Goal: Obtain resource: Obtain resource

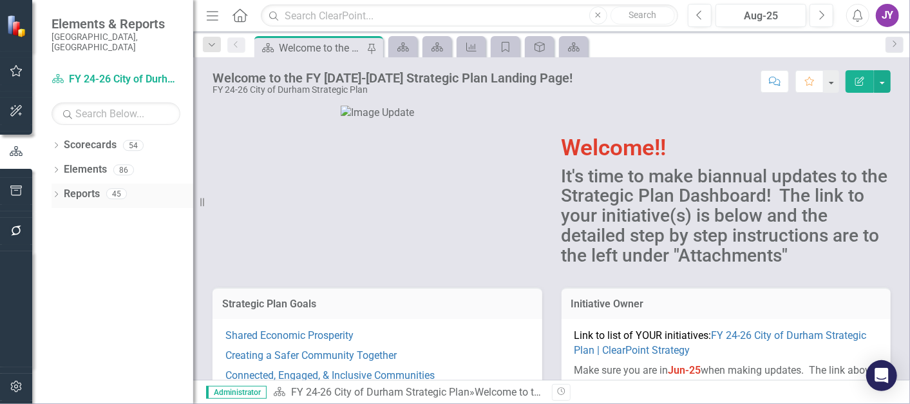
click at [65, 187] on link "Reports" at bounding box center [82, 194] width 36 height 15
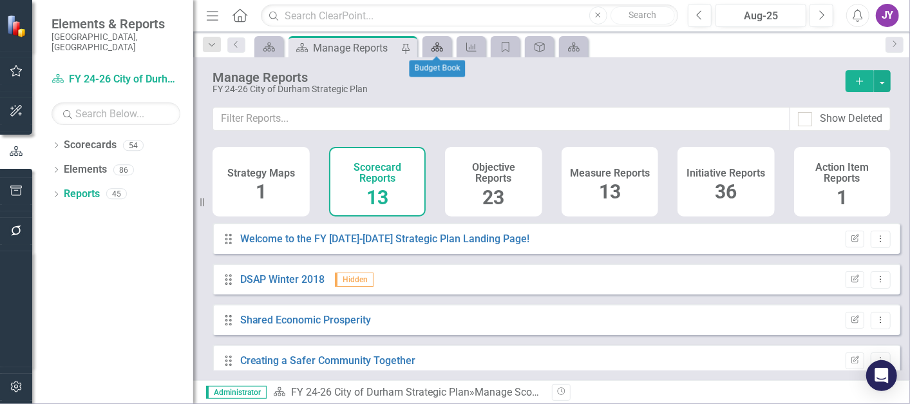
click at [431, 49] on icon "Scorecard" at bounding box center [437, 47] width 13 height 10
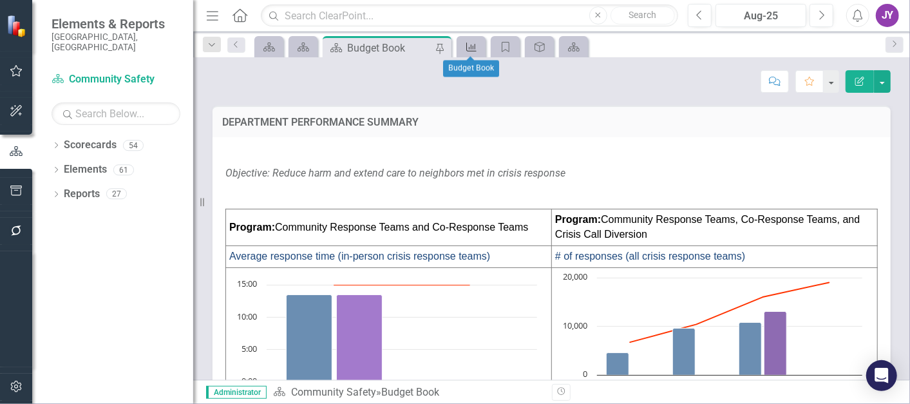
click at [474, 46] on icon "Measure" at bounding box center [471, 47] width 13 height 10
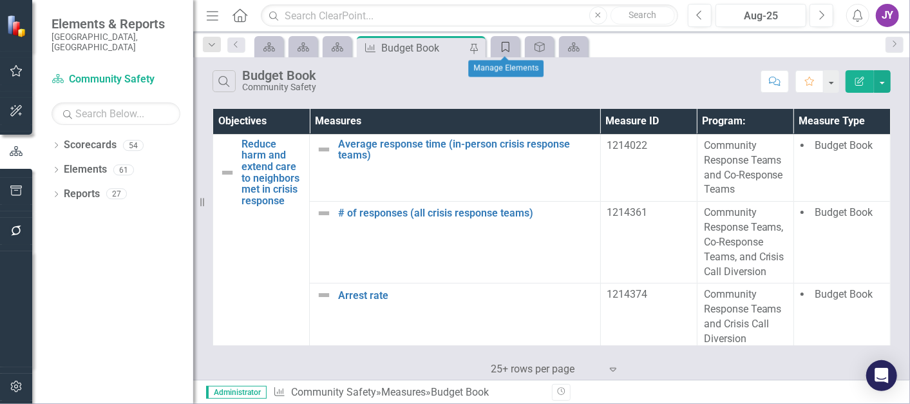
click at [510, 51] on icon "Category" at bounding box center [505, 47] width 13 height 10
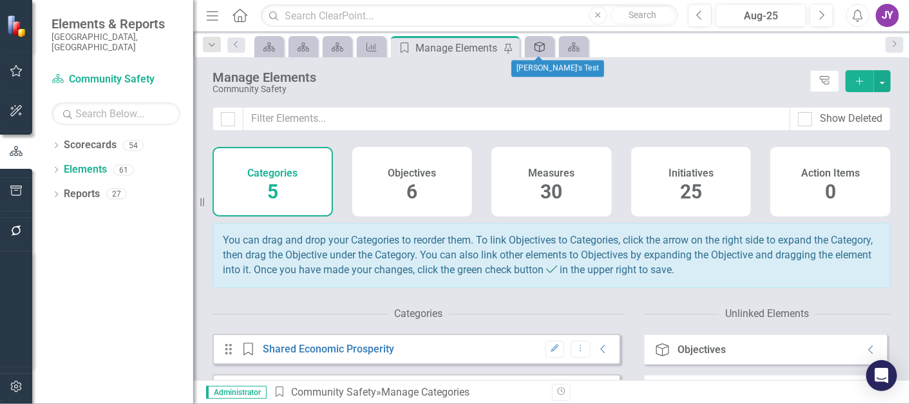
click at [530, 48] on div "Objective" at bounding box center [537, 47] width 18 height 16
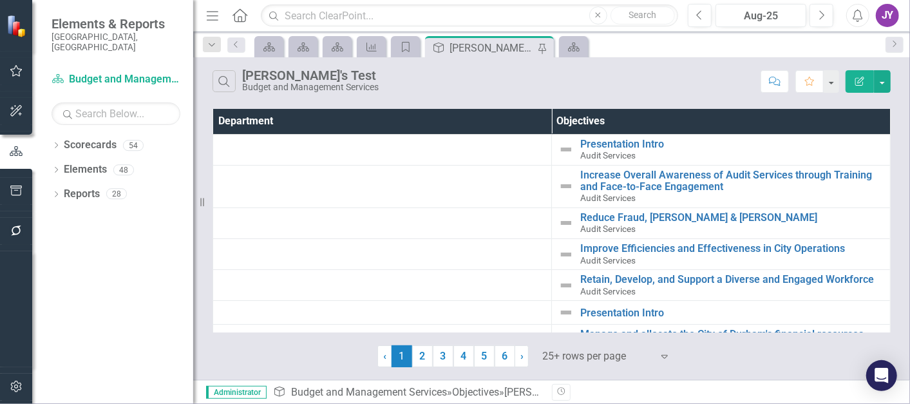
drag, startPoint x: 191, startPoint y: 196, endPoint x: -3, endPoint y: 174, distance: 195.6
click at [0, 174] on html "Elements & Reports City of [GEOGRAPHIC_DATA], [GEOGRAPHIC_DATA] Scorecard Budge…" at bounding box center [455, 202] width 910 height 404
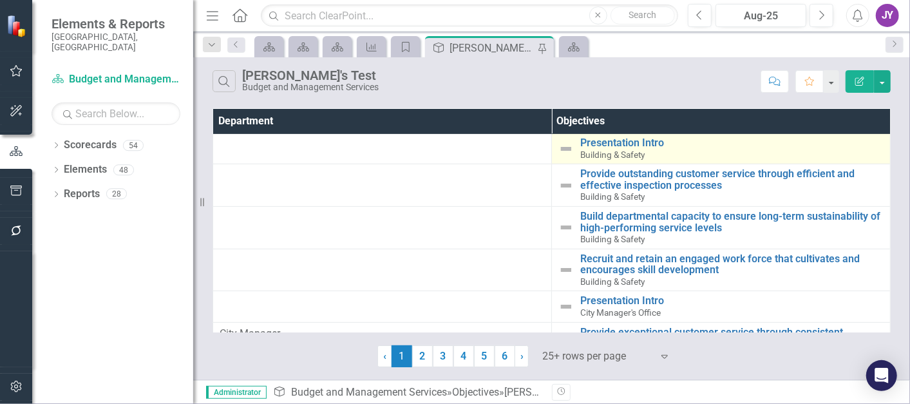
scroll to position [357, 0]
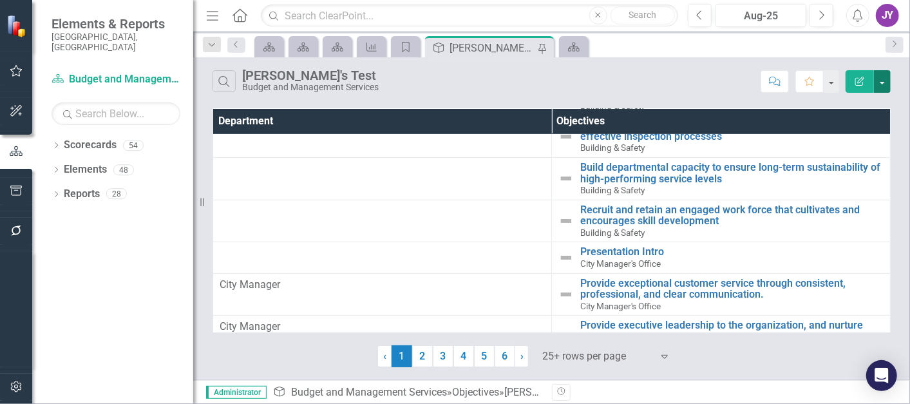
click at [886, 82] on button "button" at bounding box center [881, 81] width 17 height 23
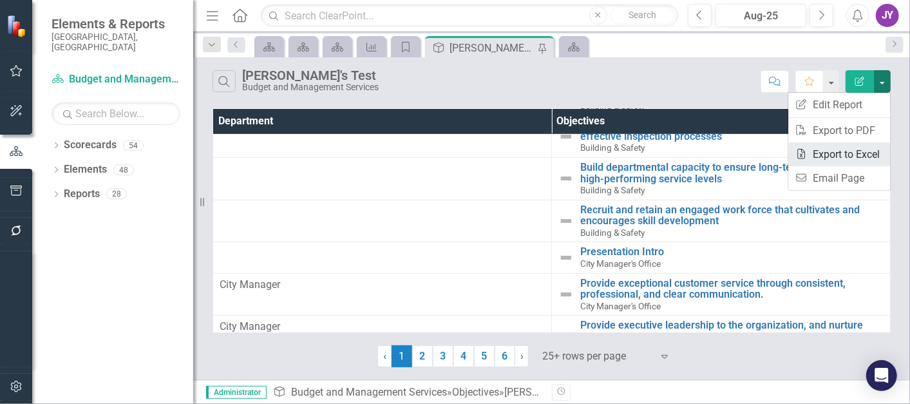
click at [857, 154] on link "Excel Export to Excel" at bounding box center [839, 154] width 102 height 24
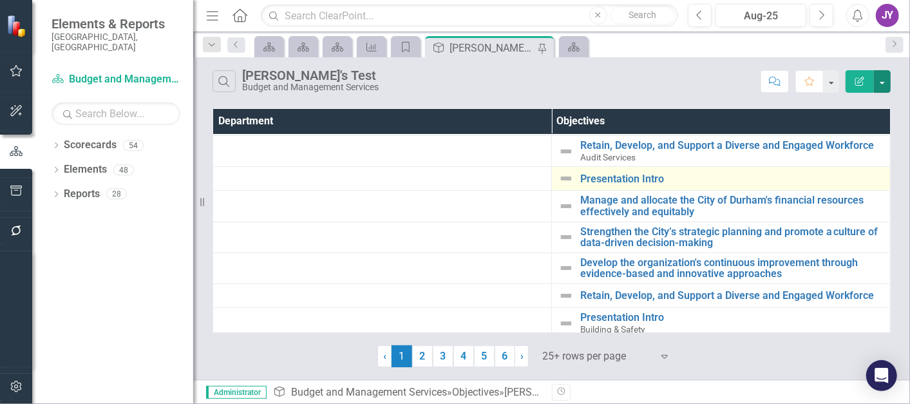
scroll to position [0, 0]
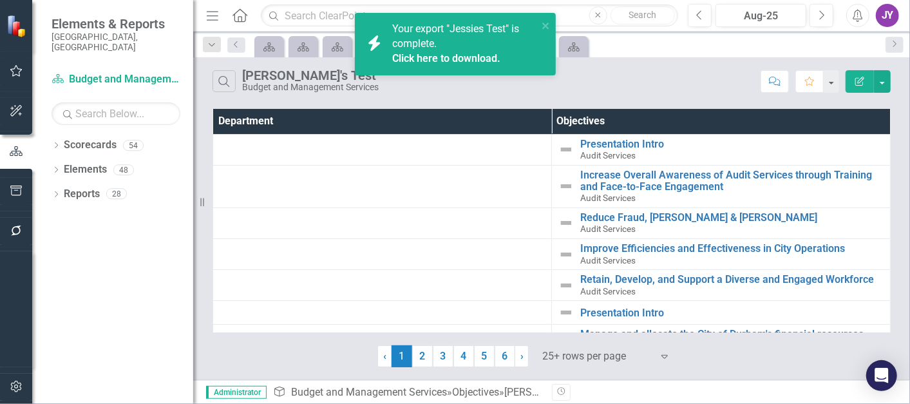
click at [436, 60] on link "Click here to download." at bounding box center [446, 58] width 108 height 12
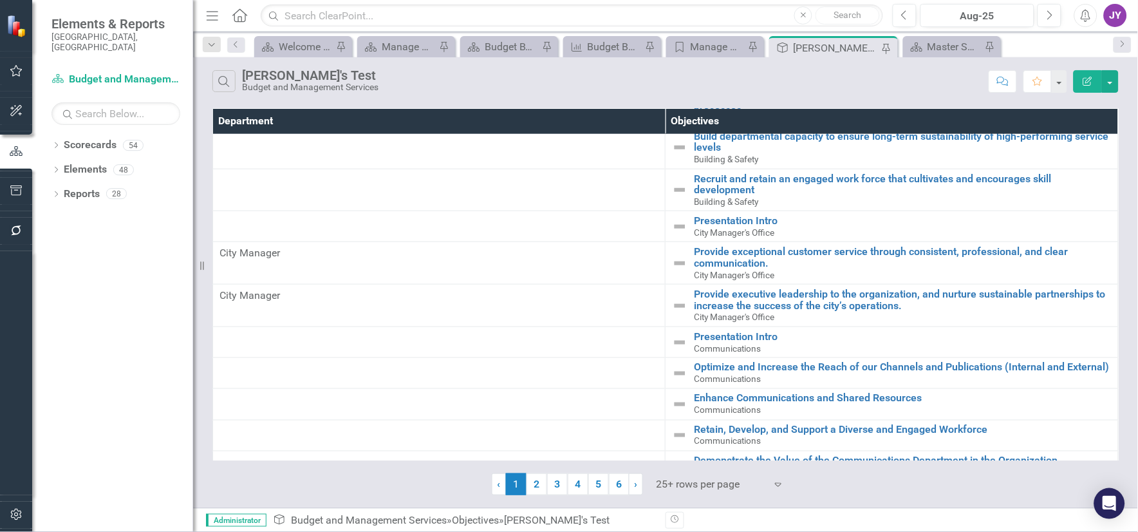
scroll to position [529, 0]
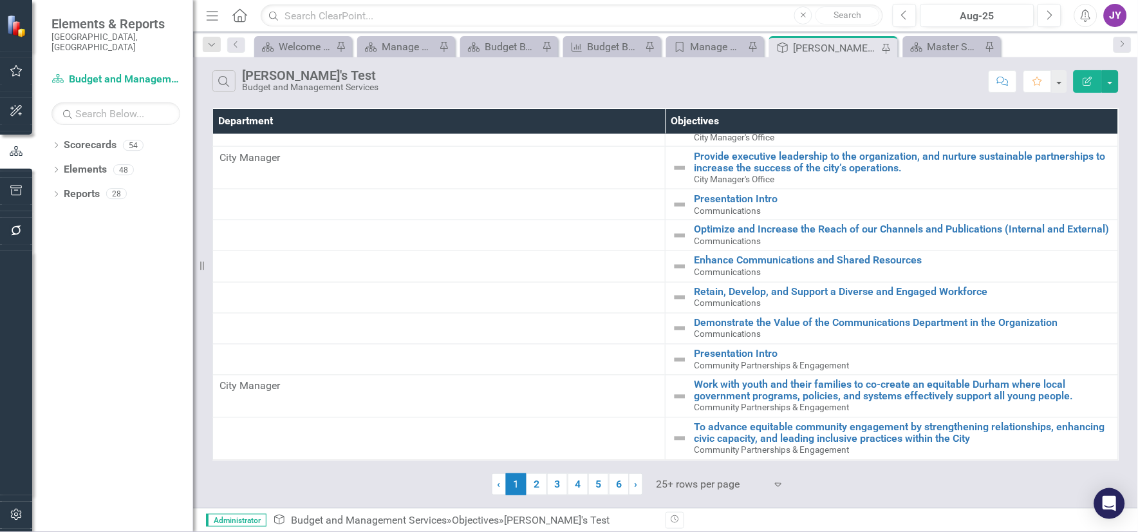
click at [729, 403] on div at bounding box center [711, 484] width 109 height 17
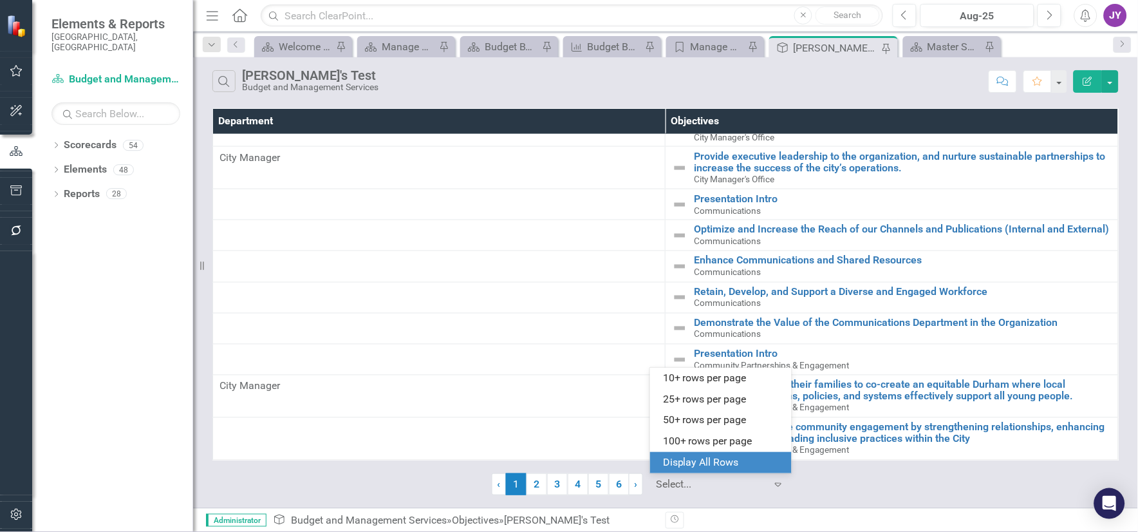
click at [729, 403] on div "Display All Rows" at bounding box center [723, 462] width 121 height 15
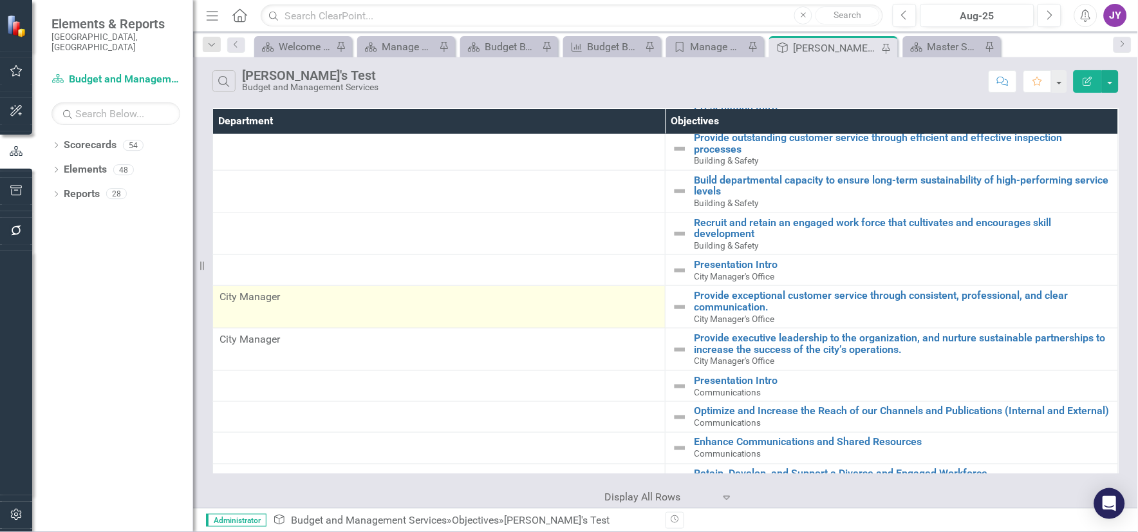
scroll to position [357, 0]
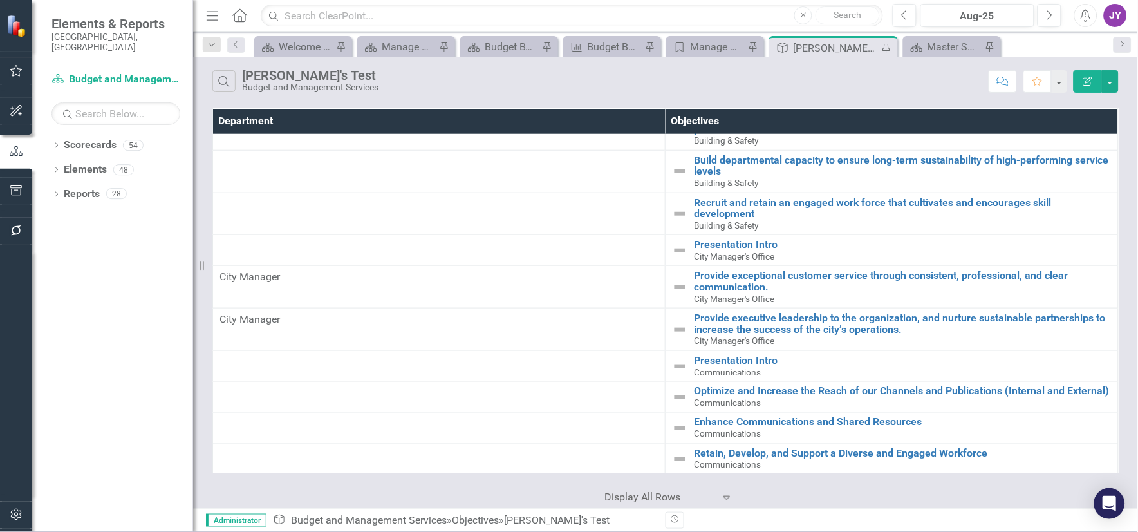
click at [446, 92] on div "Search [PERSON_NAME]'s Test Budget and Management Services" at bounding box center [597, 81] width 770 height 22
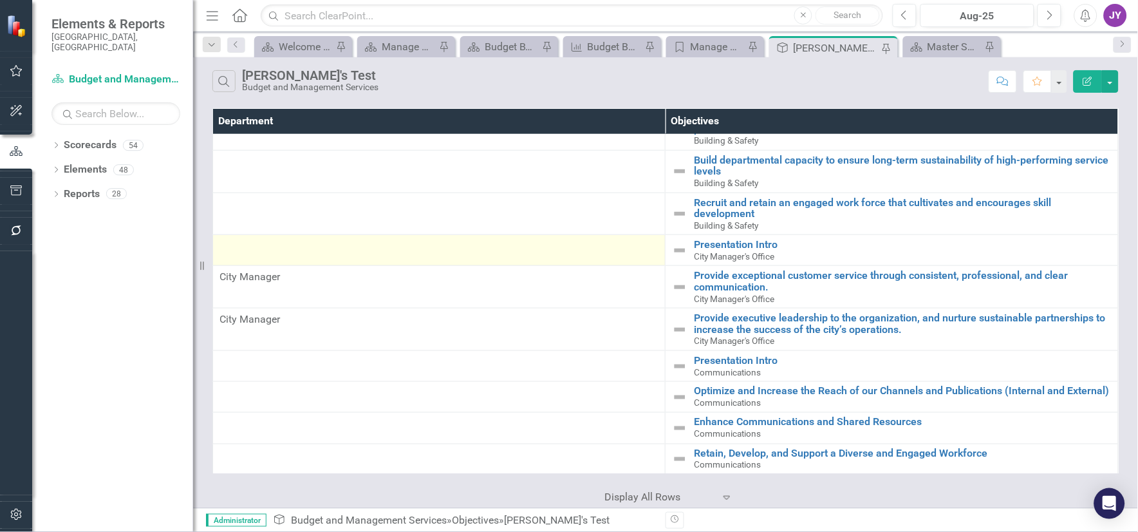
click at [629, 257] on td at bounding box center [439, 250] width 453 height 31
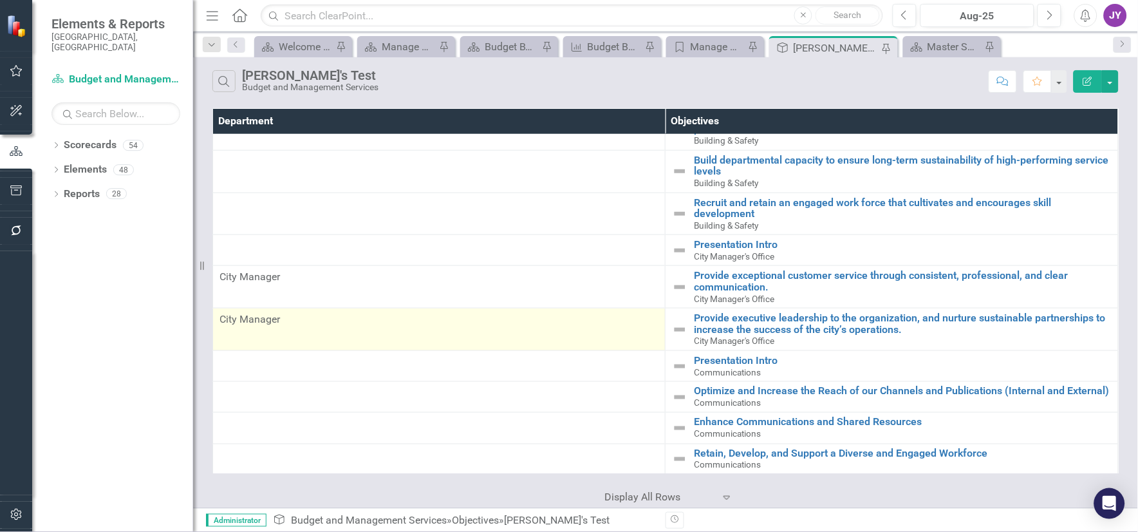
click at [539, 333] on td "City Manager" at bounding box center [439, 329] width 453 height 42
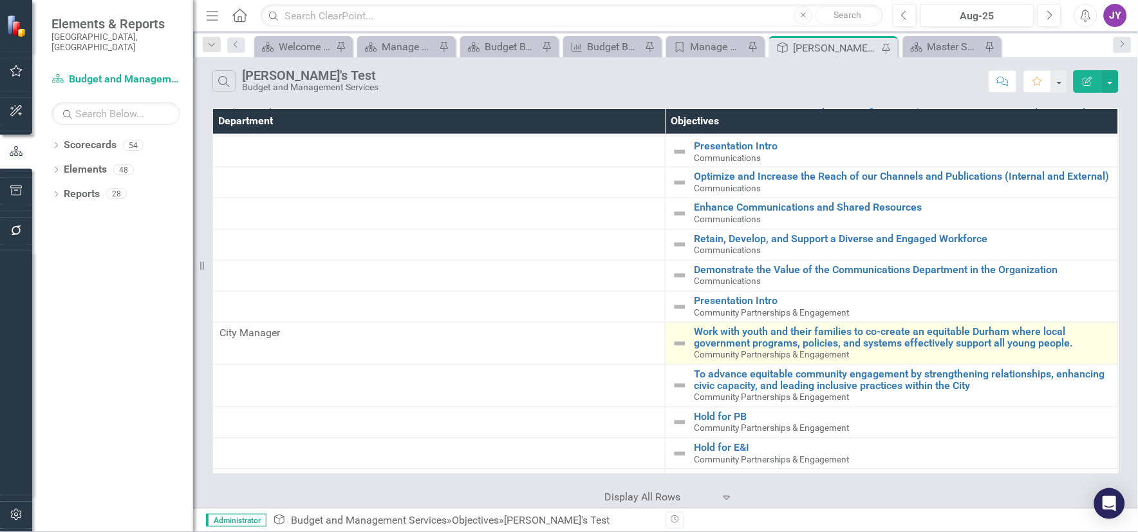
scroll to position [500, 0]
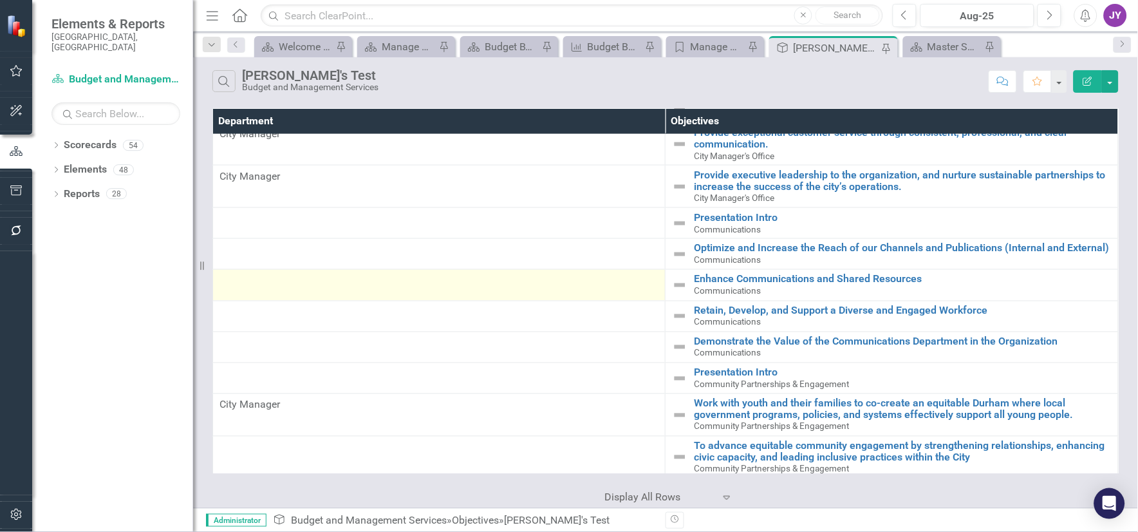
click at [653, 272] on td at bounding box center [439, 285] width 453 height 31
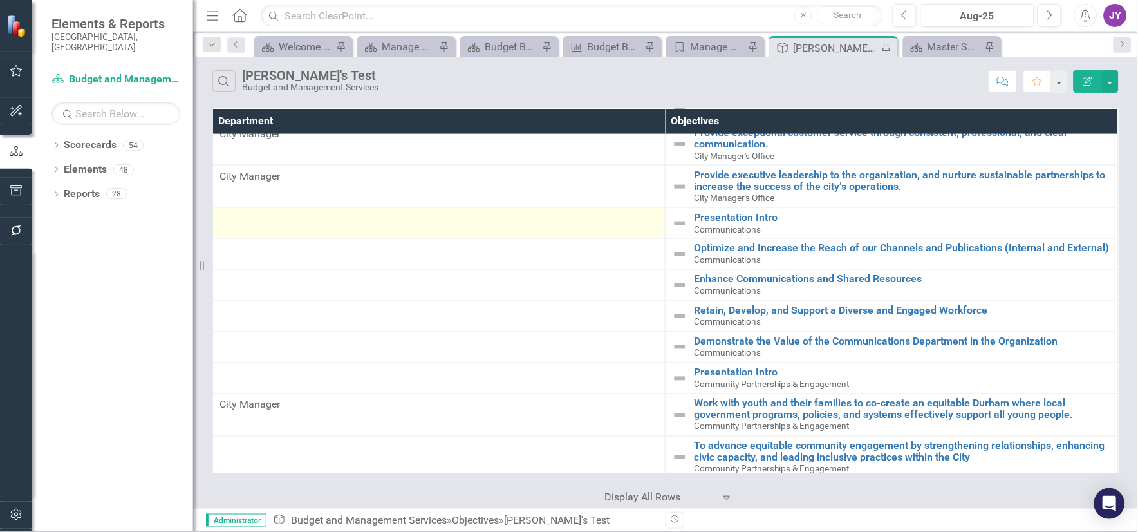
click at [634, 238] on td at bounding box center [439, 223] width 453 height 31
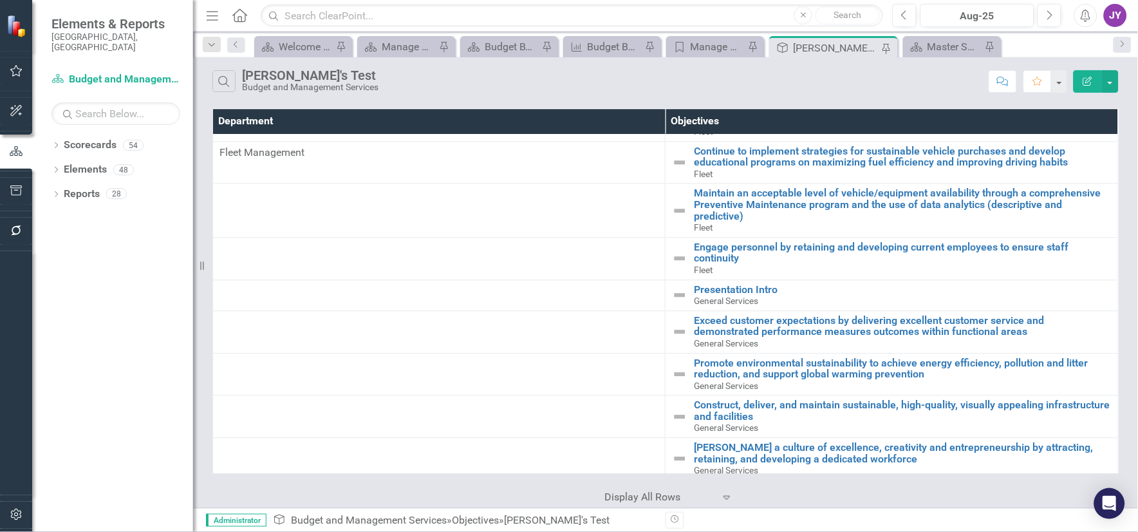
scroll to position [1859, 0]
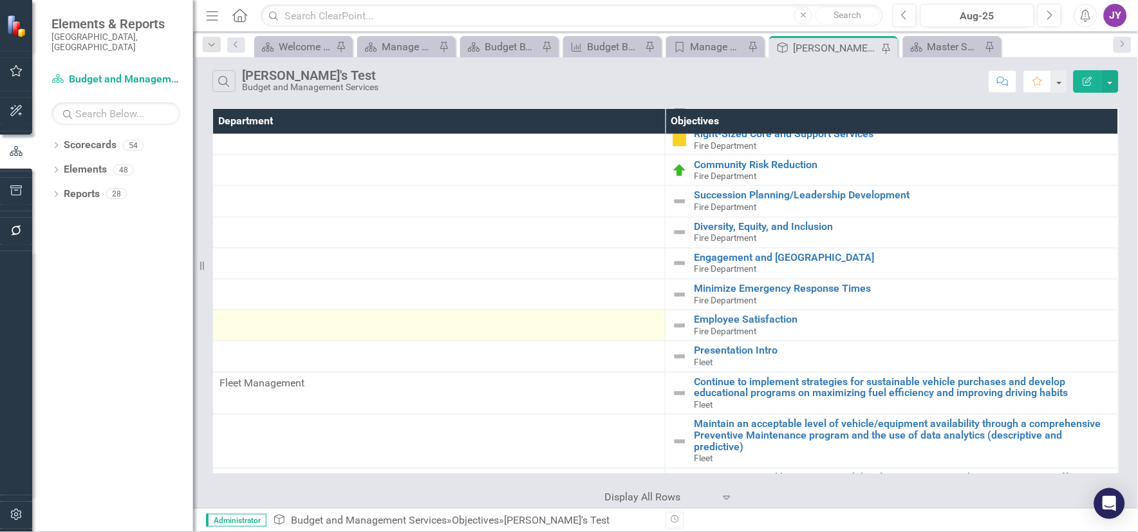
click at [593, 317] on td at bounding box center [439, 325] width 453 height 31
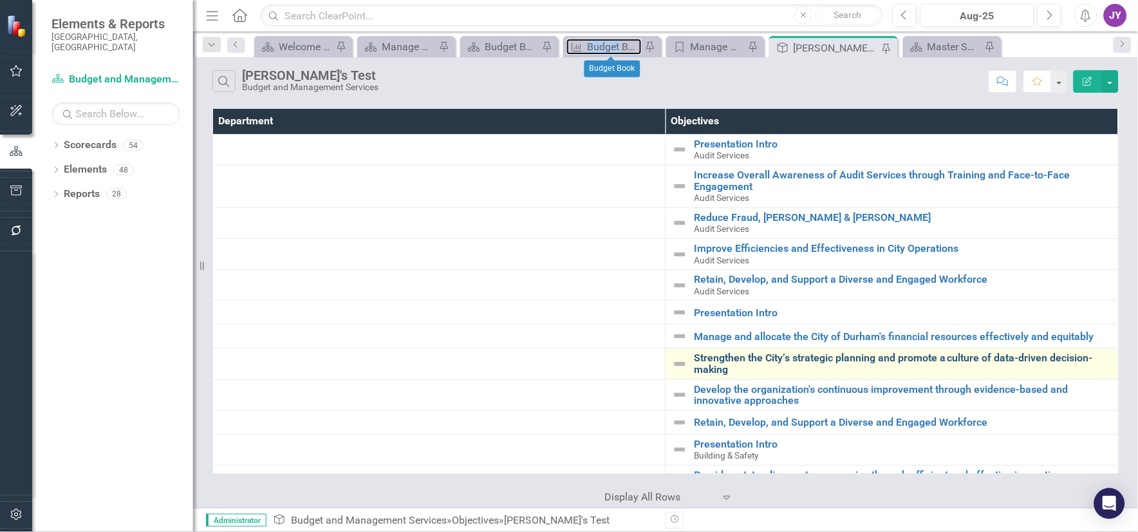
scroll to position [143, 0]
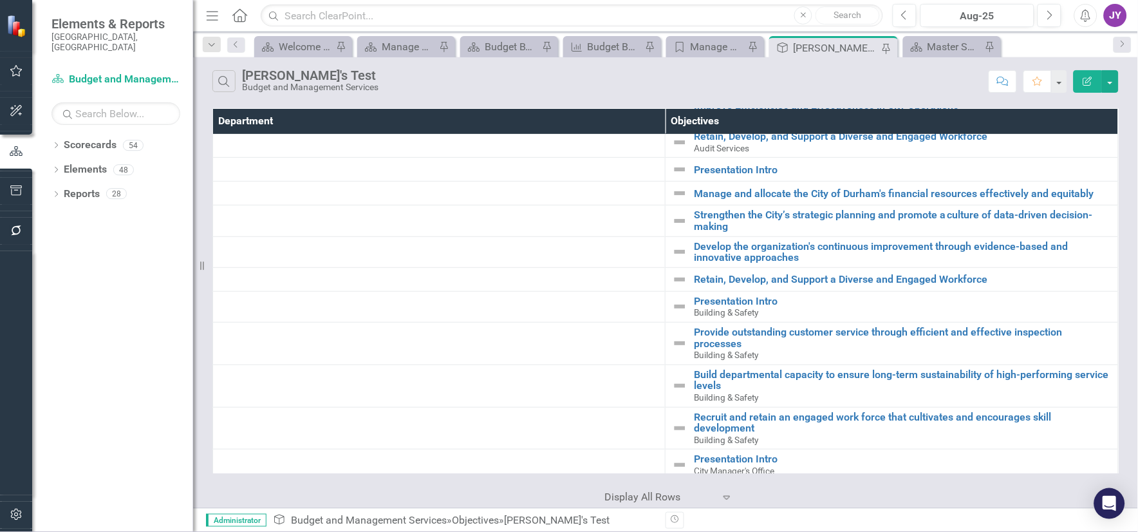
click at [523, 74] on div "Search [PERSON_NAME]'s Test Budget and Management Services" at bounding box center [597, 81] width 770 height 22
click at [776, 95] on div "Search [PERSON_NAME]'s Test Budget and Management Services Comment Favorite Edi…" at bounding box center [665, 78] width 945 height 42
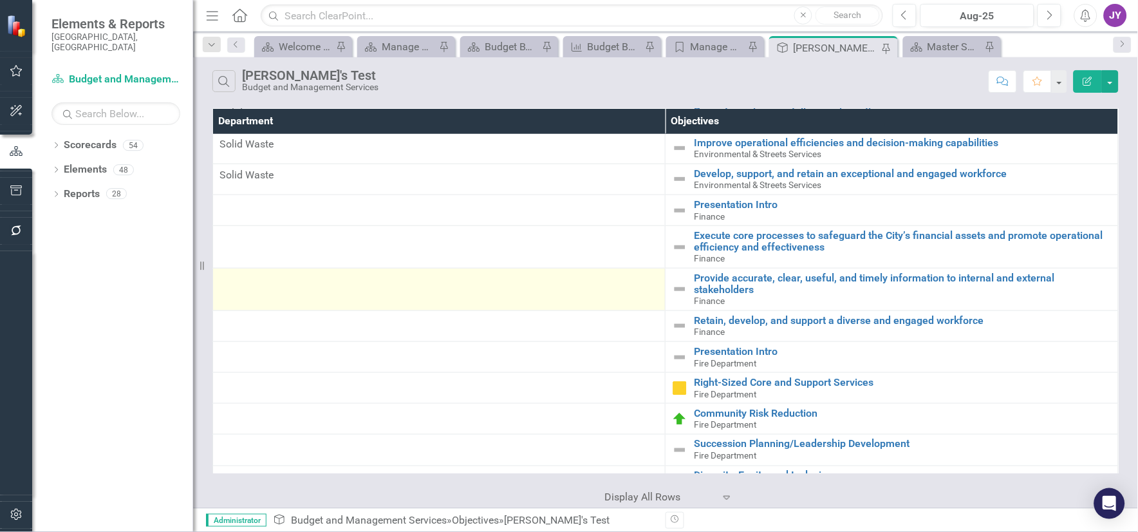
click at [660, 299] on td at bounding box center [439, 289] width 453 height 42
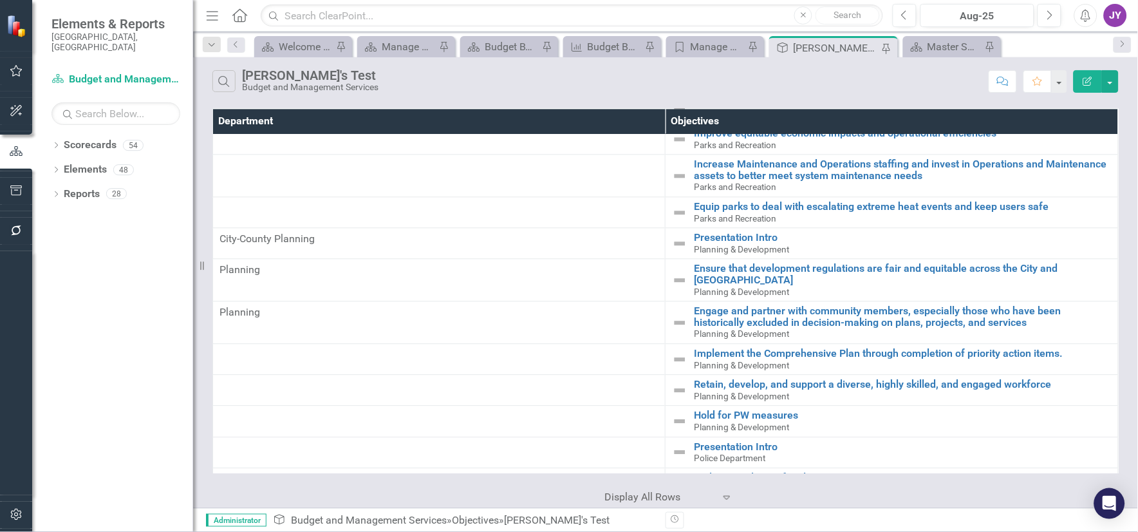
scroll to position [3341, 0]
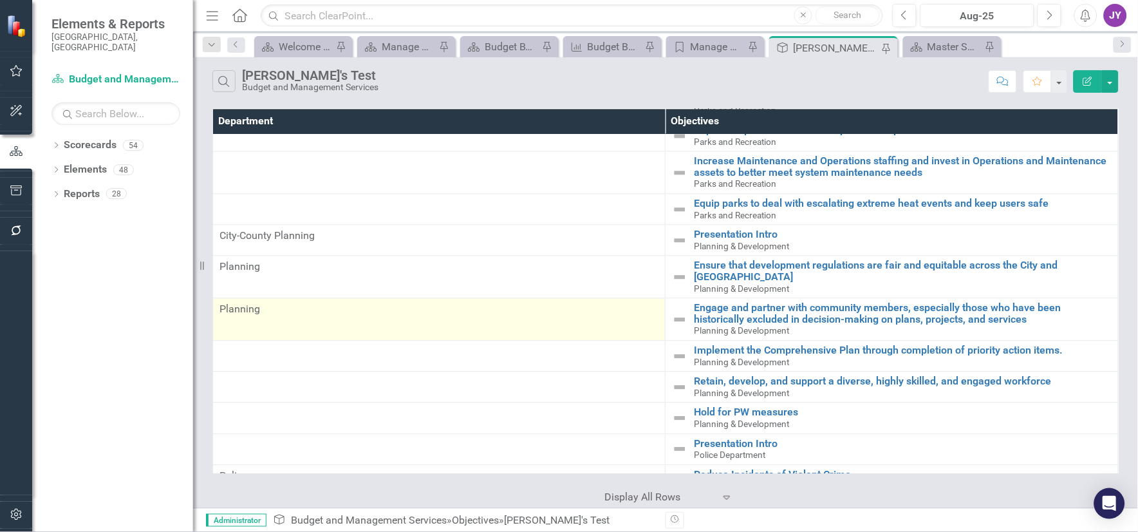
click at [583, 326] on td "Planning" at bounding box center [439, 319] width 453 height 42
click at [554, 326] on td "Planning" at bounding box center [439, 319] width 453 height 42
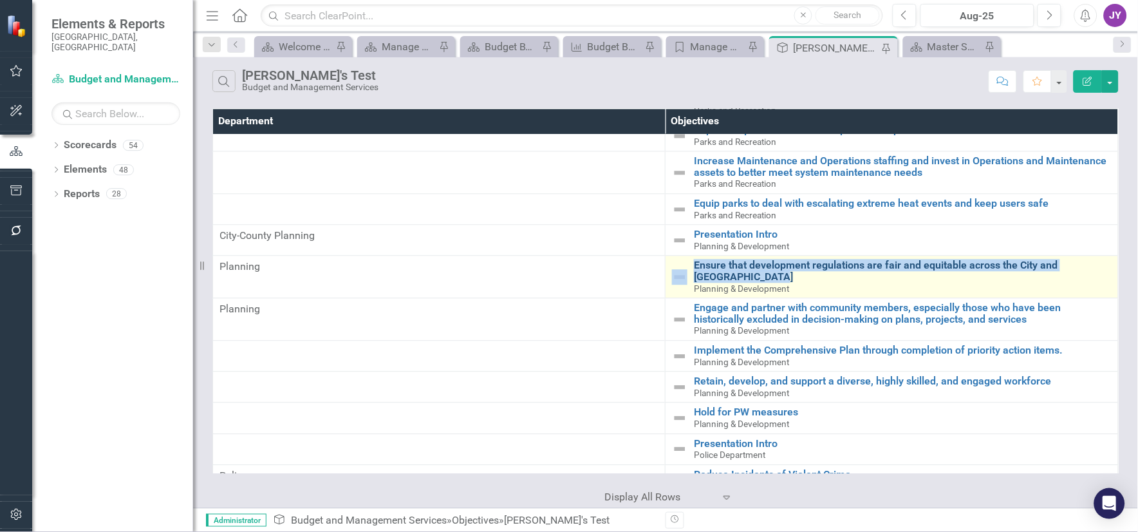
drag, startPoint x: 683, startPoint y: 272, endPoint x: 729, endPoint y: 286, distance: 47.7
click at [729, 286] on div "Ensure that development regulations are fair and equitable across the City and …" at bounding box center [892, 276] width 440 height 34
drag, startPoint x: 729, startPoint y: 286, endPoint x: 665, endPoint y: 268, distance: 66.2
click at [666, 268] on td "Ensure that development regulations are fair and equitable across the City and …" at bounding box center [892, 277] width 453 height 42
drag, startPoint x: 689, startPoint y: 268, endPoint x: 737, endPoint y: 282, distance: 50.1
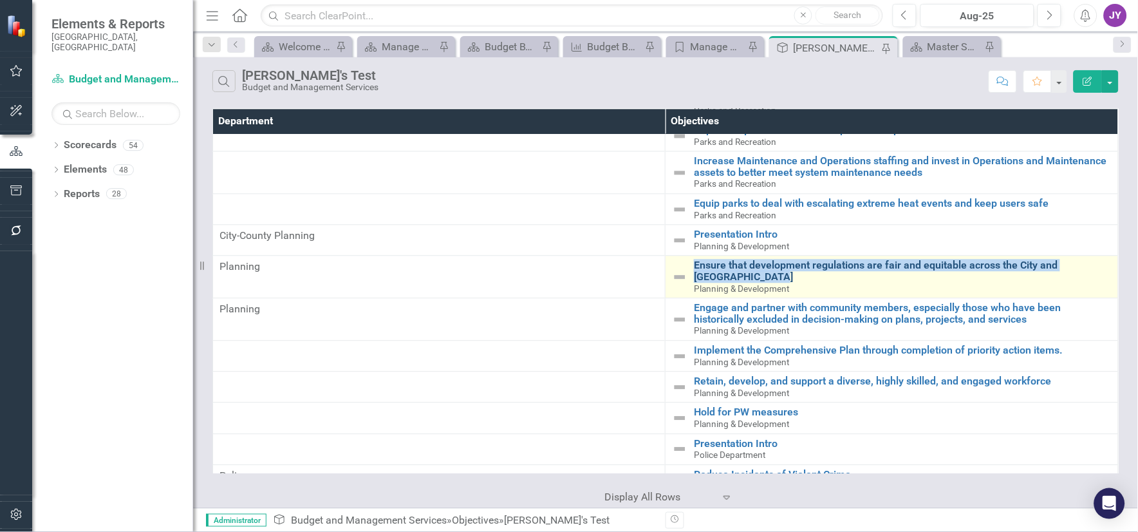
click at [737, 282] on div "Ensure that development regulations are fair and equitable across the City and …" at bounding box center [892, 276] width 440 height 34
copy link "Ensure that development regulations are fair and equitable across the City and …"
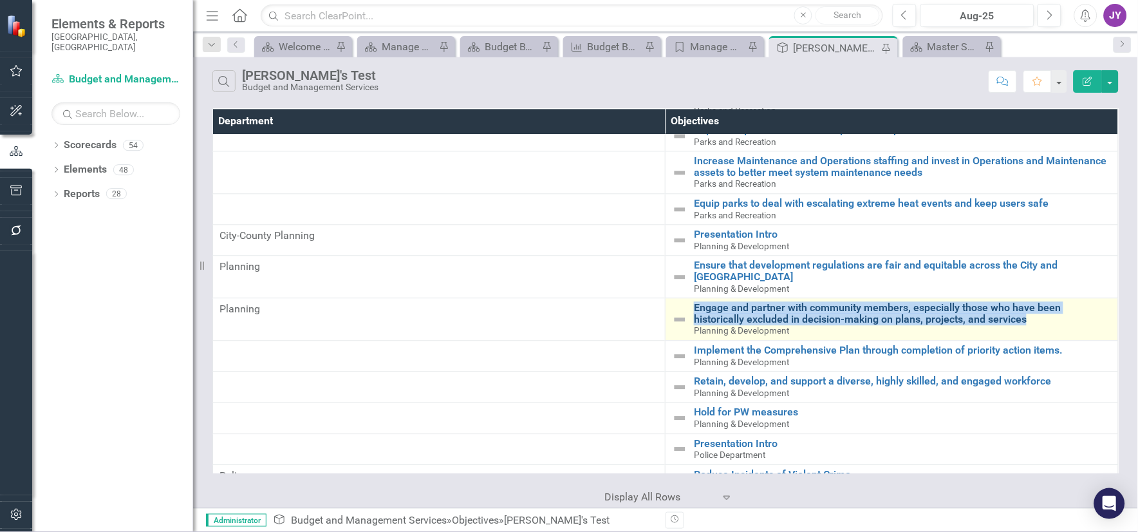
drag, startPoint x: 689, startPoint y: 317, endPoint x: 1049, endPoint y: 326, distance: 360.6
click at [909, 326] on div "Engage and partner with community members, especially those who have been histo…" at bounding box center [892, 319] width 440 height 34
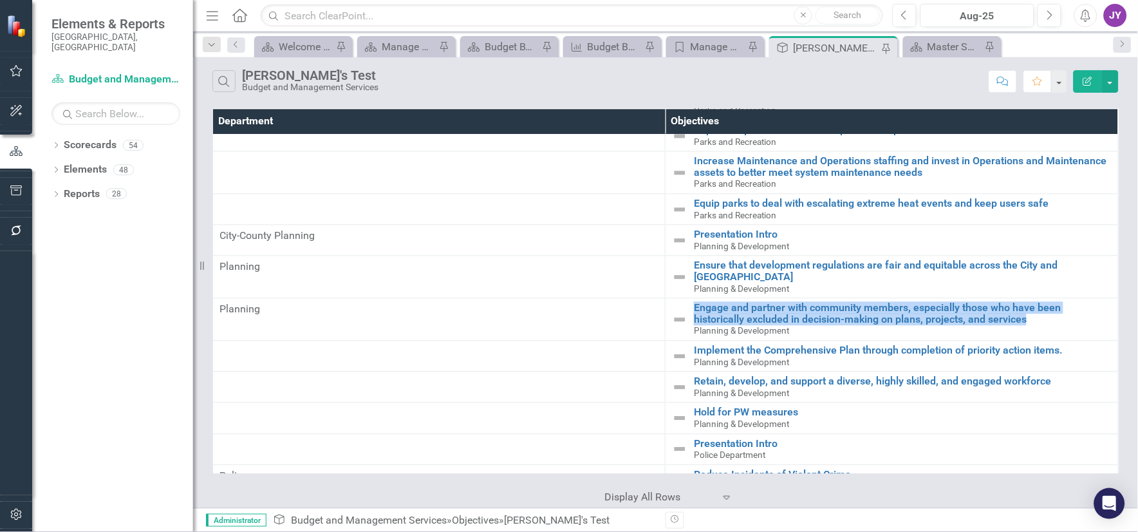
copy link "Engage and partner with community members, especially those who have been histo…"
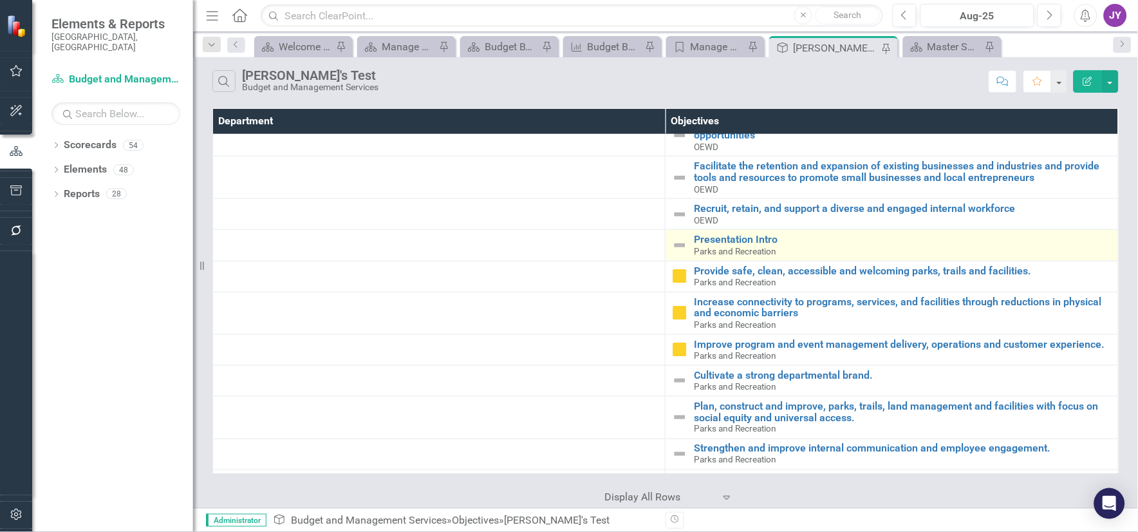
scroll to position [2959, 0]
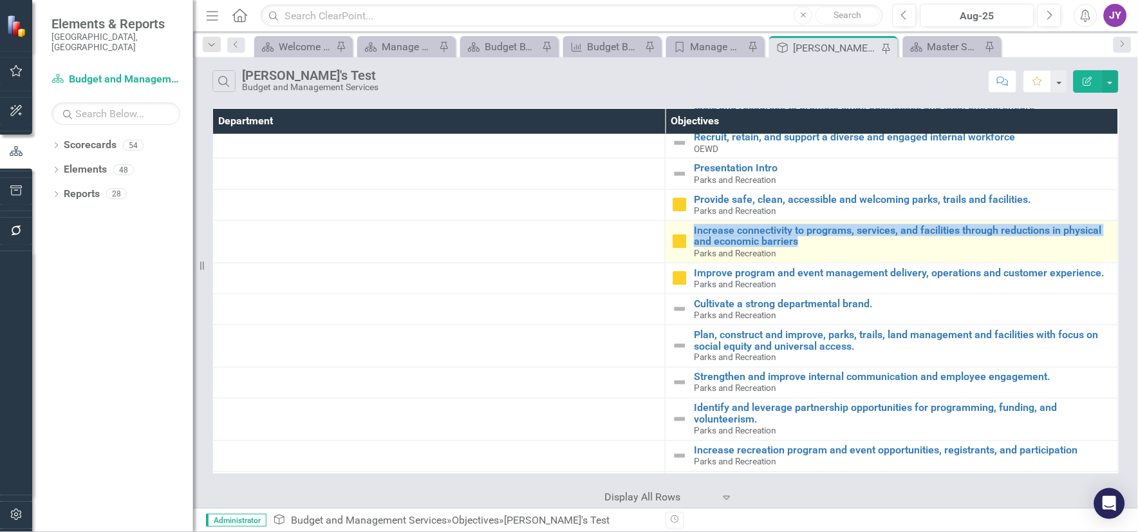
drag, startPoint x: 686, startPoint y: 236, endPoint x: 813, endPoint y: 253, distance: 128.5
click at [813, 253] on div "Increase connectivity to programs, services, and facilities through reductions …" at bounding box center [892, 242] width 440 height 34
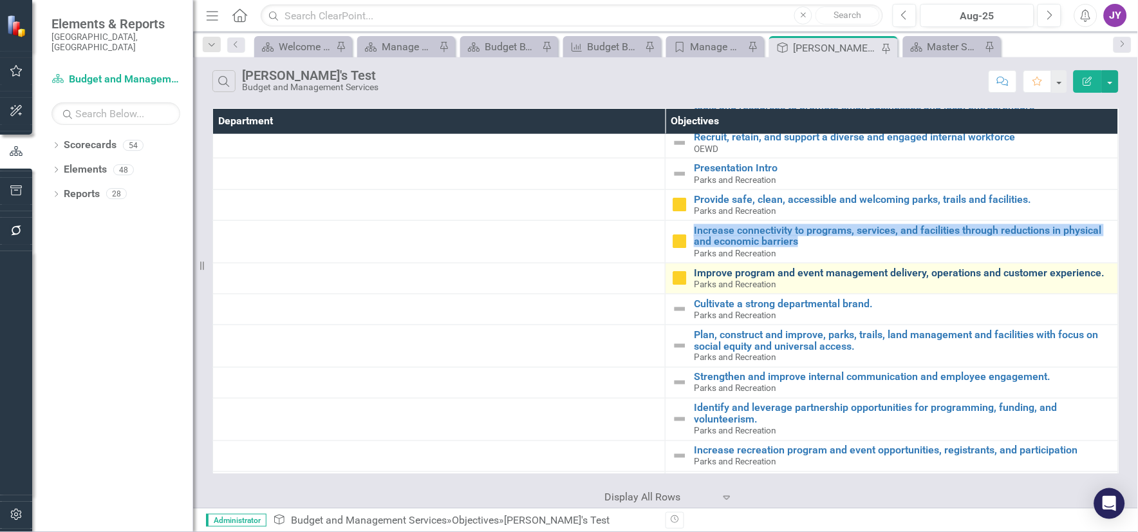
copy link "Increase connectivity to programs, services, and facilities through reductions …"
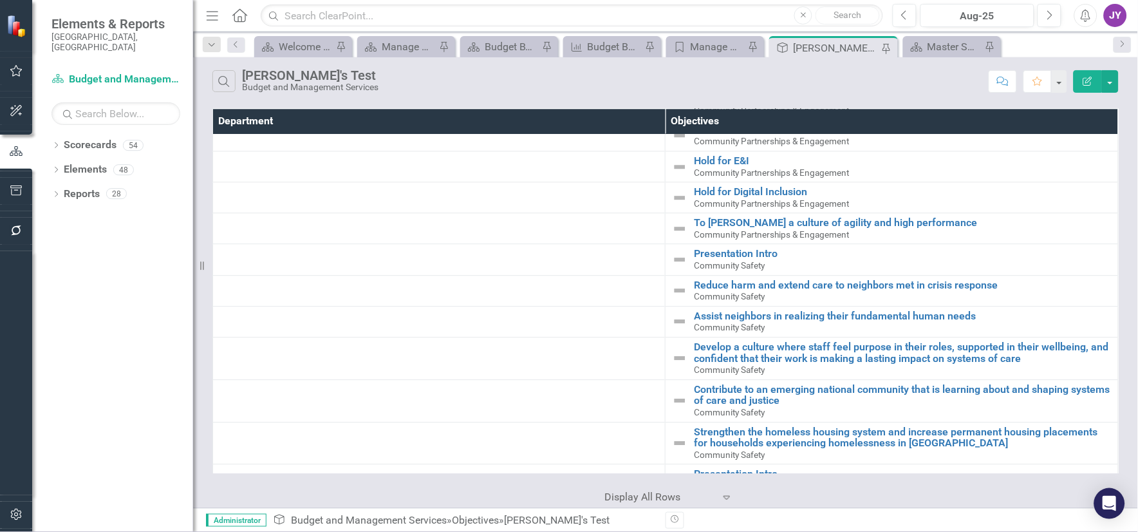
scroll to position [1085, 0]
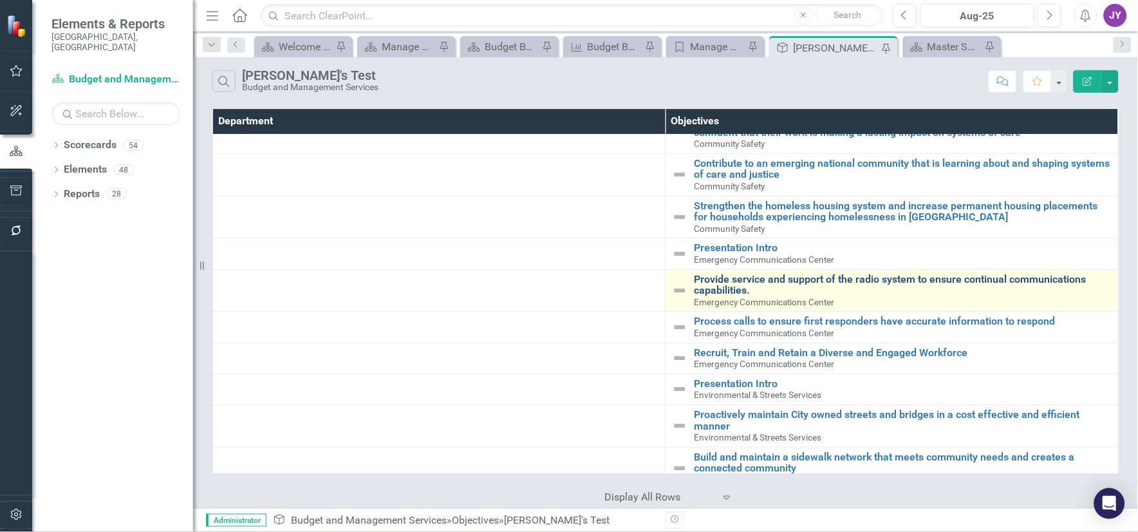
click at [760, 286] on link "Provide service and support of the radio system to ensure continual communicati…" at bounding box center [903, 285] width 418 height 23
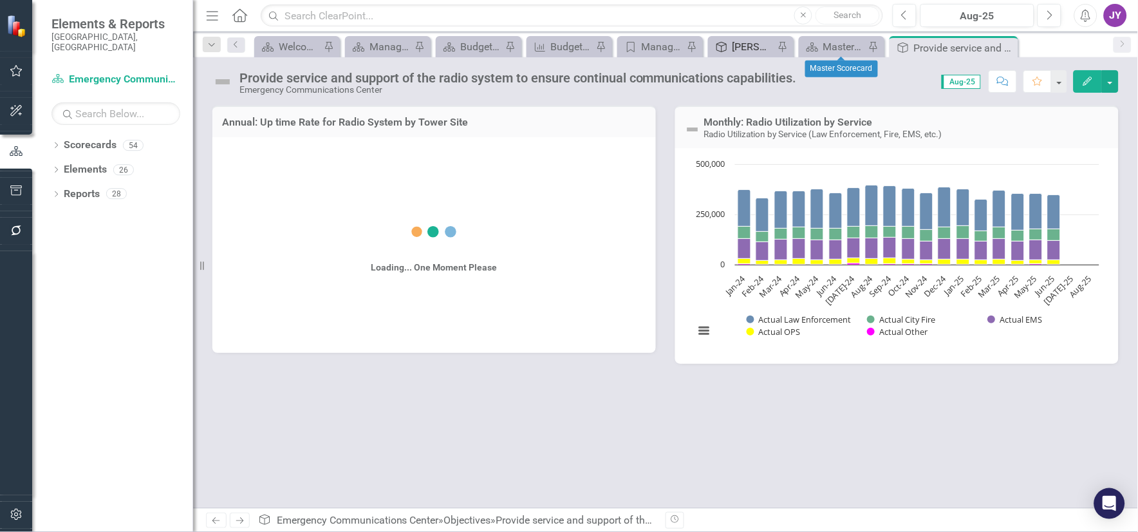
click at [753, 52] on div "[PERSON_NAME]'s Test" at bounding box center [754, 47] width 42 height 16
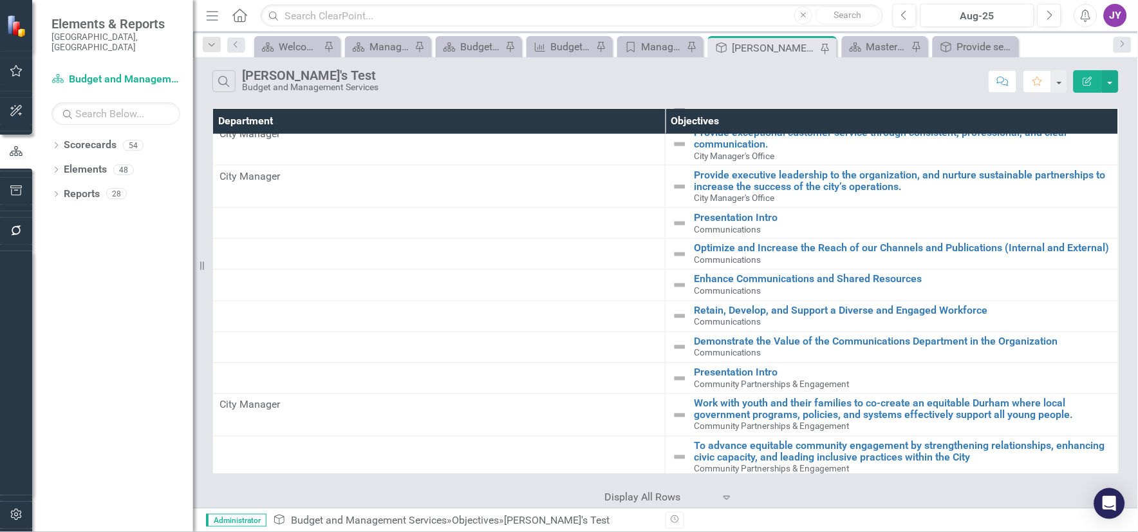
scroll to position [1085, 0]
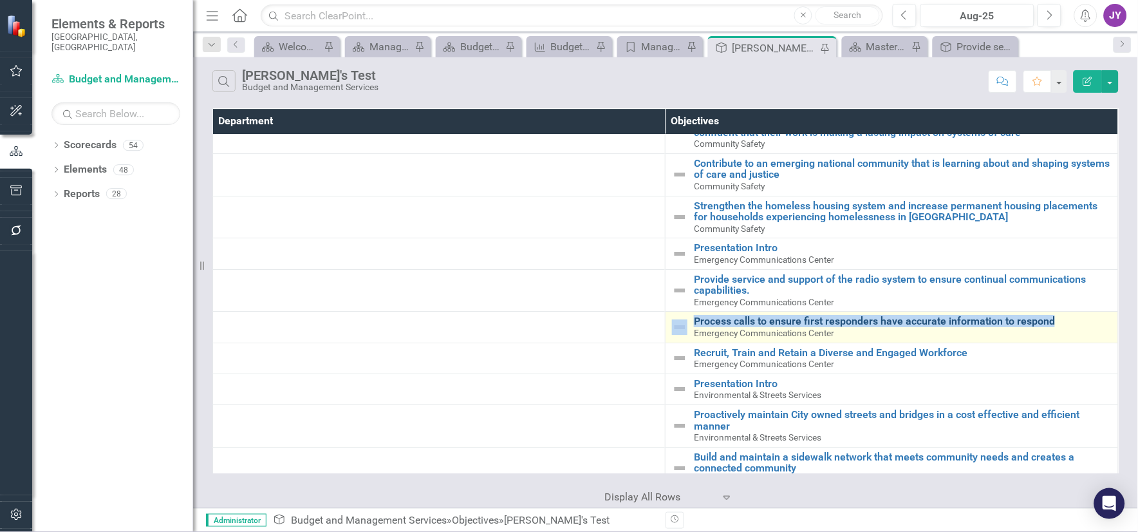
drag, startPoint x: 686, startPoint y: 320, endPoint x: 1070, endPoint y: 324, distance: 384.9
click at [909, 324] on div "Process calls to ensure first responders have accurate information to respond E…" at bounding box center [892, 326] width 440 height 23
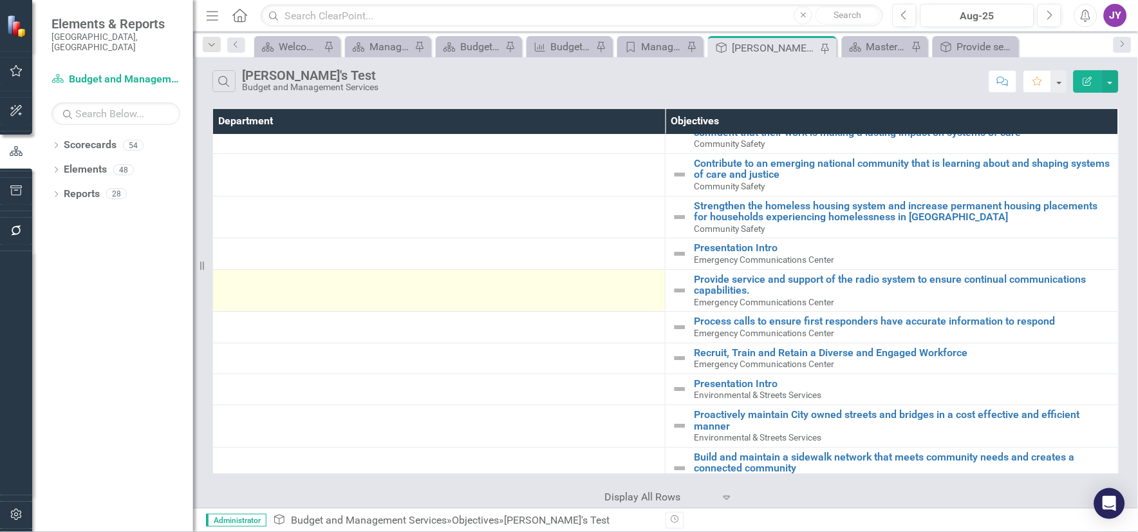
click at [604, 312] on td at bounding box center [439, 290] width 453 height 42
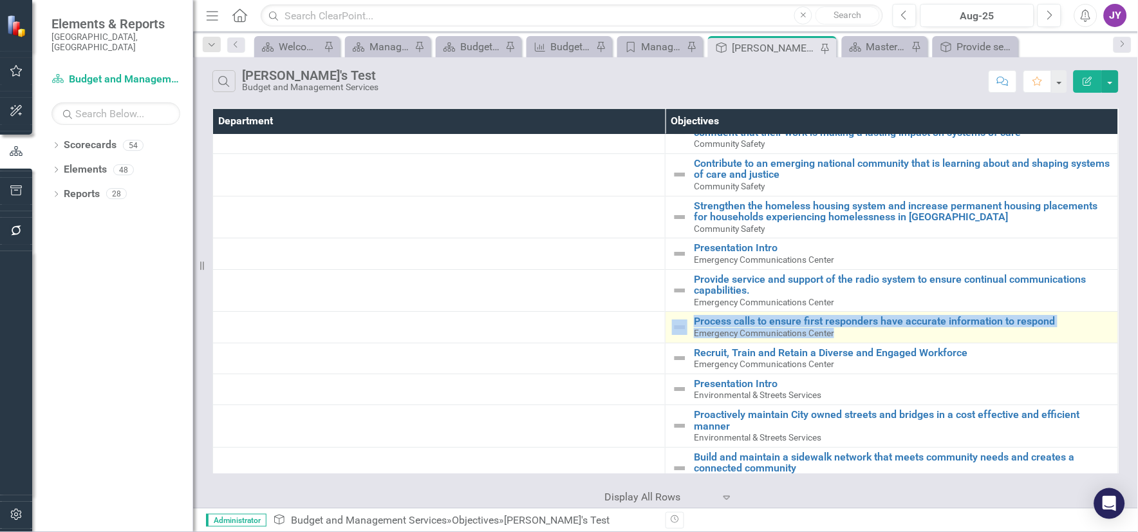
scroll to position [1085, 1]
drag, startPoint x: 684, startPoint y: 318, endPoint x: 1069, endPoint y: 325, distance: 384.3
click at [909, 325] on div "Process calls to ensure first responders have accurate information to respond E…" at bounding box center [892, 326] width 440 height 23
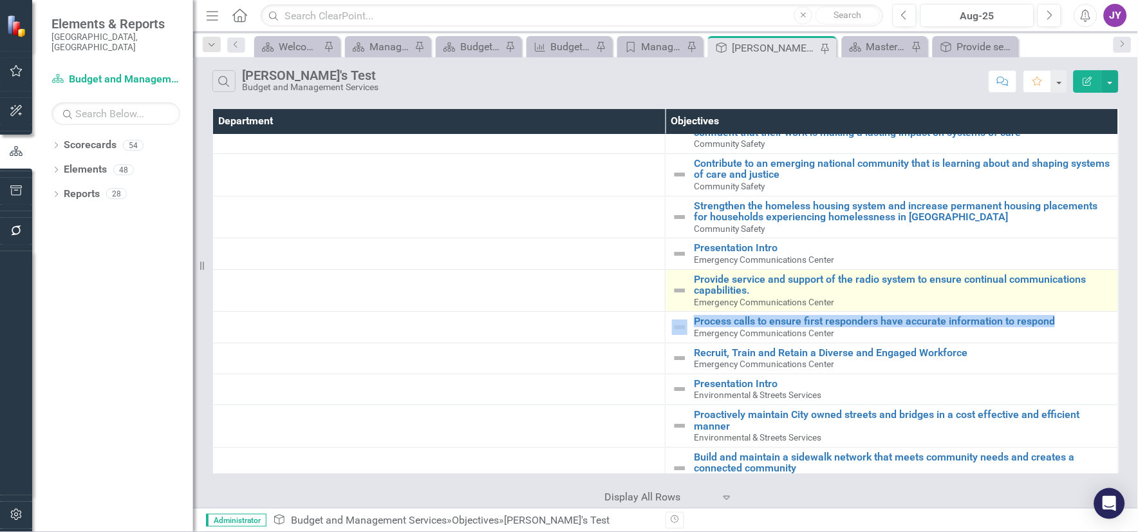
copy div "Process calls to ensure first responders have accurate information to respond"
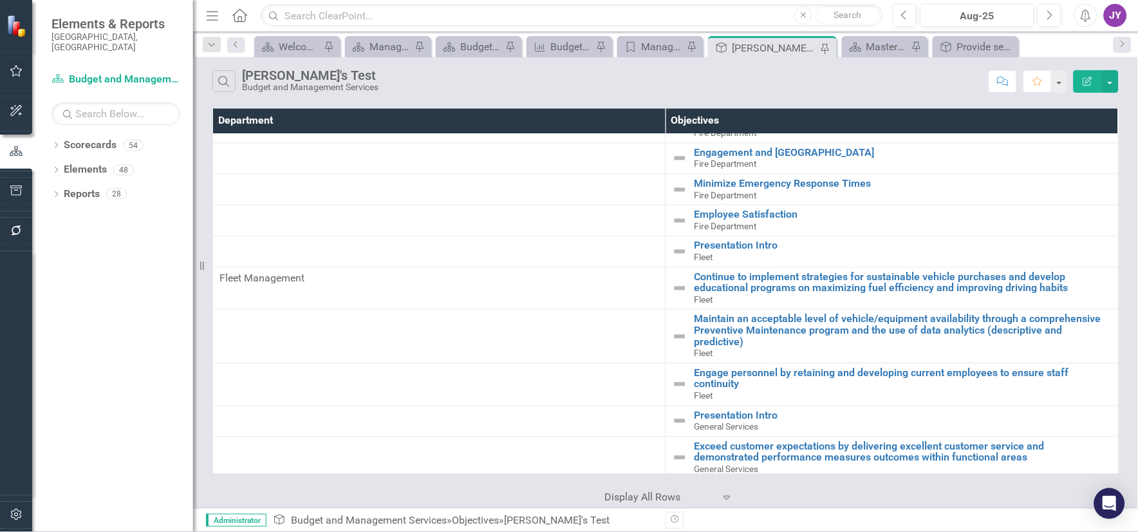
scroll to position [2218, 1]
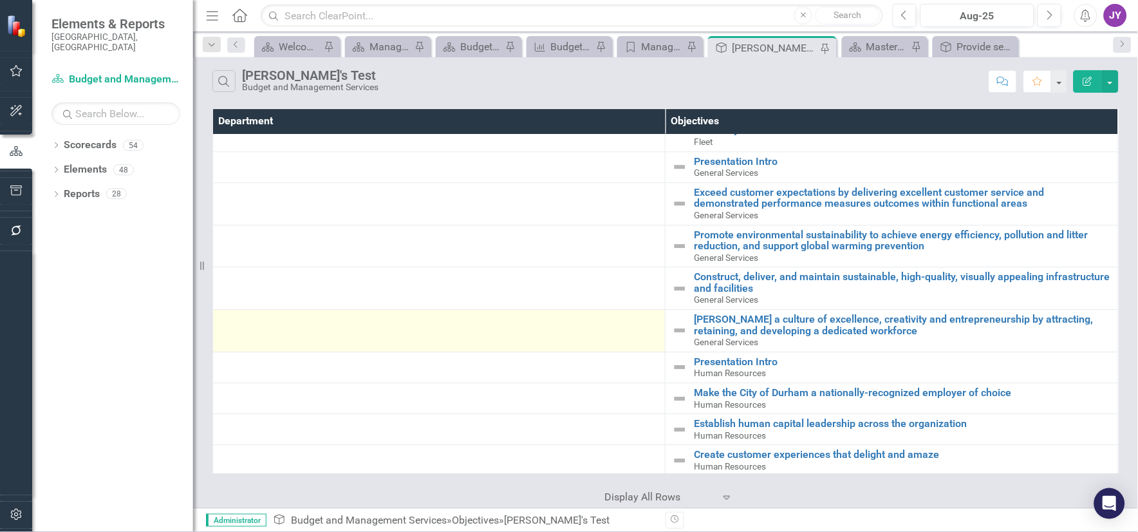
click at [533, 323] on div at bounding box center [438, 320] width 439 height 15
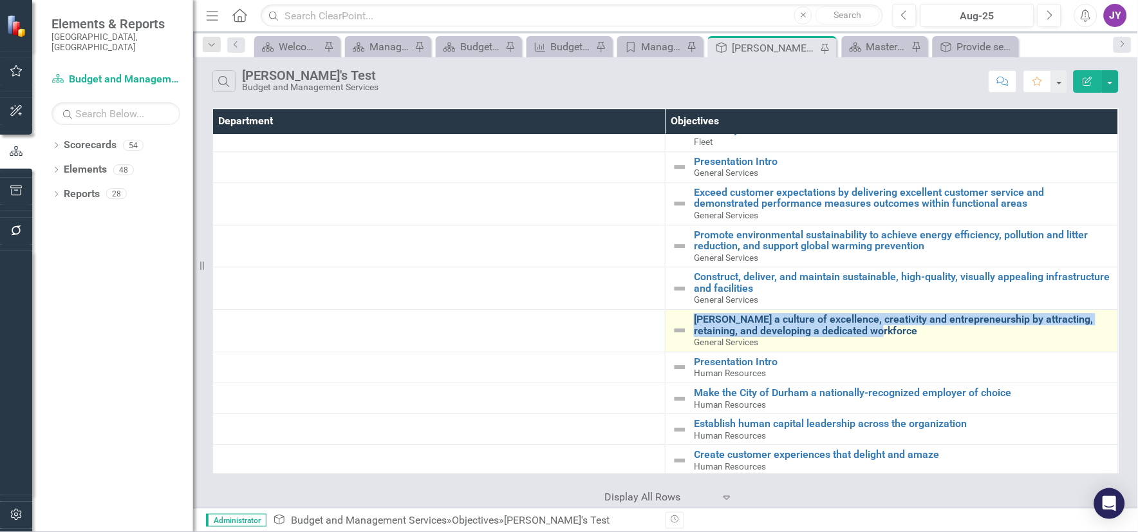
drag, startPoint x: 684, startPoint y: 321, endPoint x: 895, endPoint y: 336, distance: 211.7
click at [895, 336] on div "[PERSON_NAME] a culture of excellence, creativity and entrepreneurship by attra…" at bounding box center [892, 330] width 440 height 34
copy link "[PERSON_NAME] a culture of excellence, creativity and entrepreneurship by attra…"
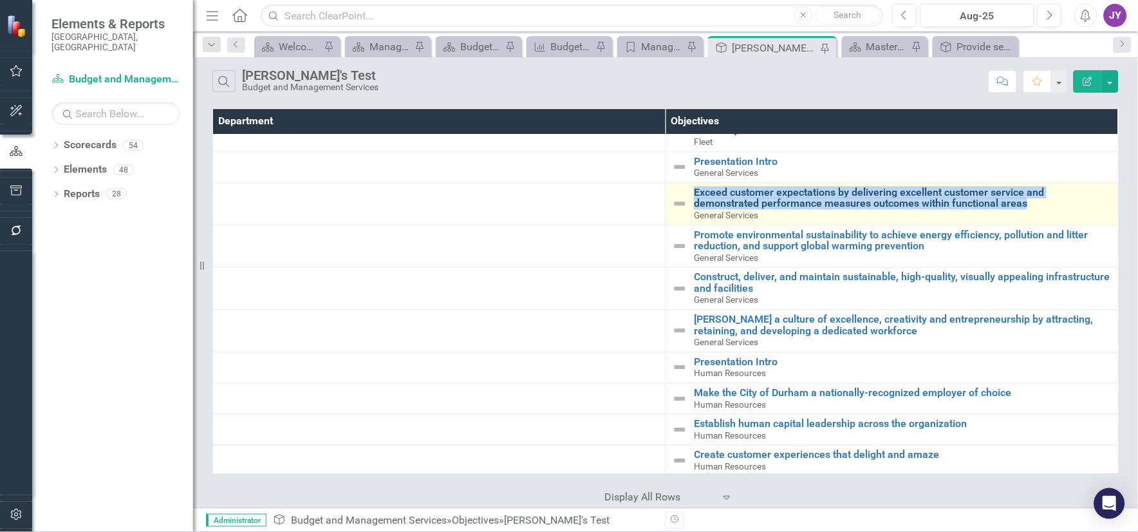
drag, startPoint x: 686, startPoint y: 192, endPoint x: 1032, endPoint y: 209, distance: 347.3
click at [909, 209] on div "Exceed customer expectations by delivering excellent customer service and demon…" at bounding box center [892, 204] width 440 height 34
copy link "Exceed customer expectations by delivering excellent customer service and demon…"
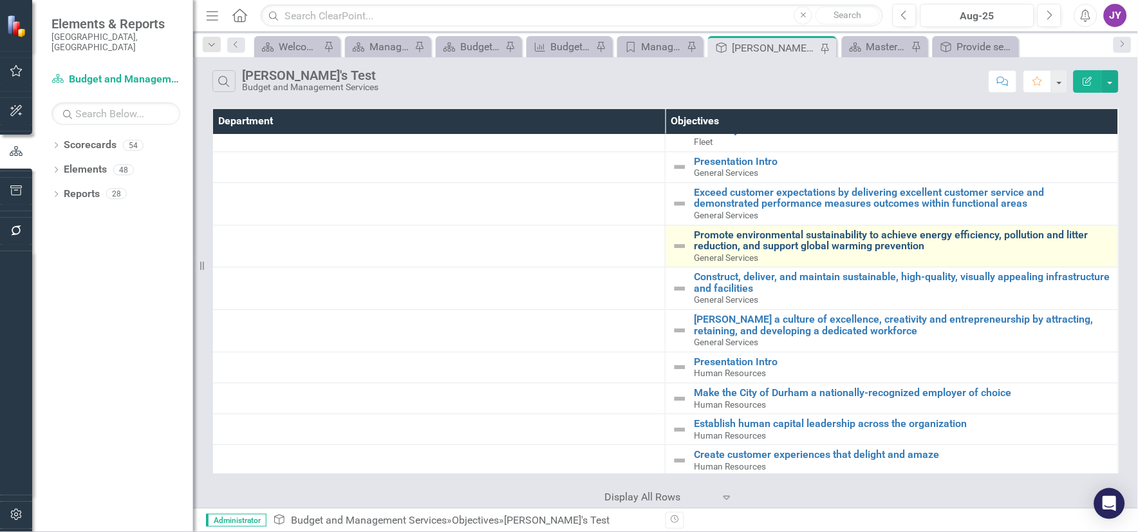
click at [909, 252] on link "Promote environmental sustainability to achieve energy efficiency, pollution an…" at bounding box center [903, 240] width 418 height 23
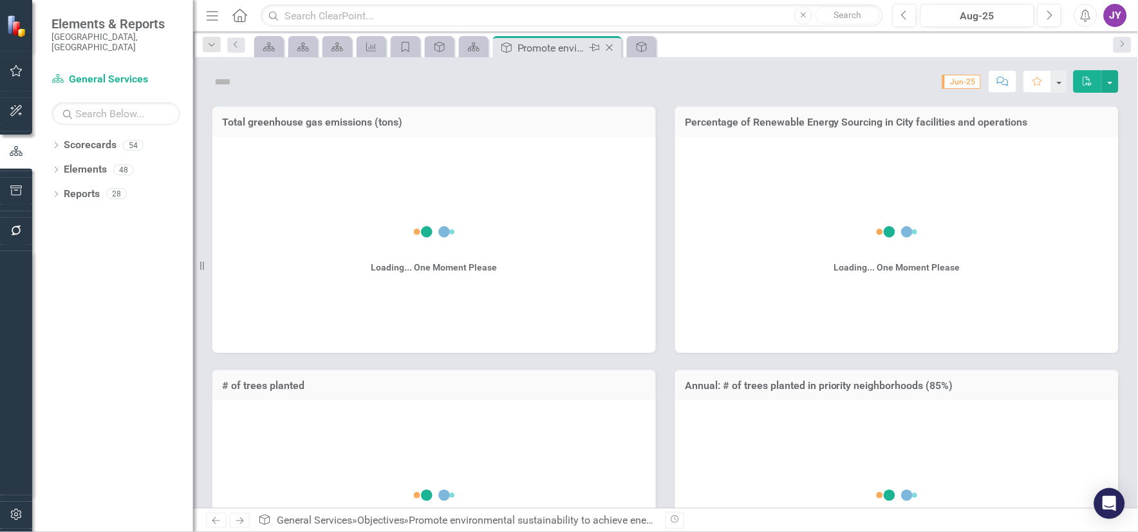
click at [604, 46] on icon "Close" at bounding box center [609, 47] width 13 height 10
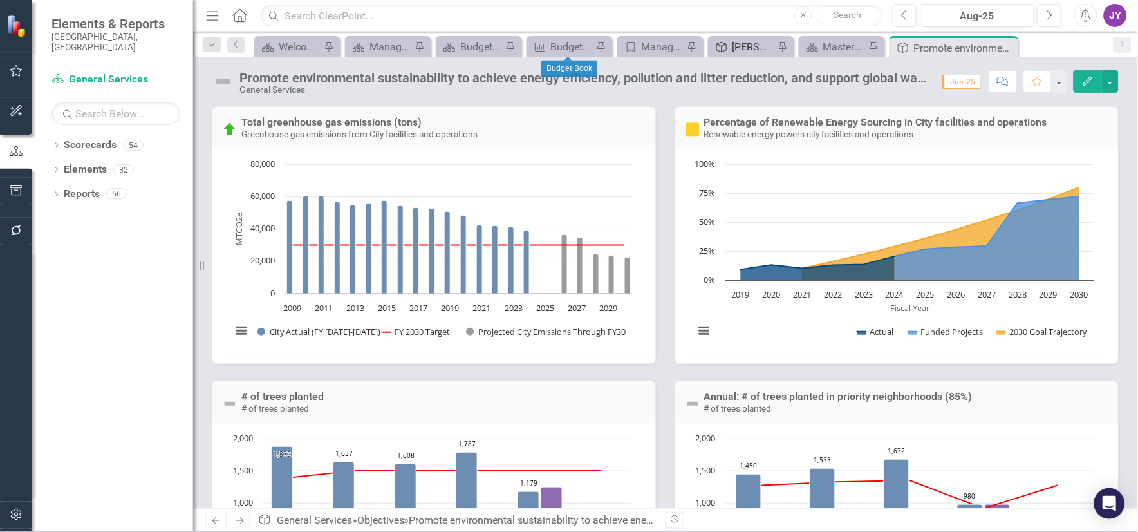
click at [744, 44] on div "[PERSON_NAME]'s Test" at bounding box center [754, 47] width 42 height 16
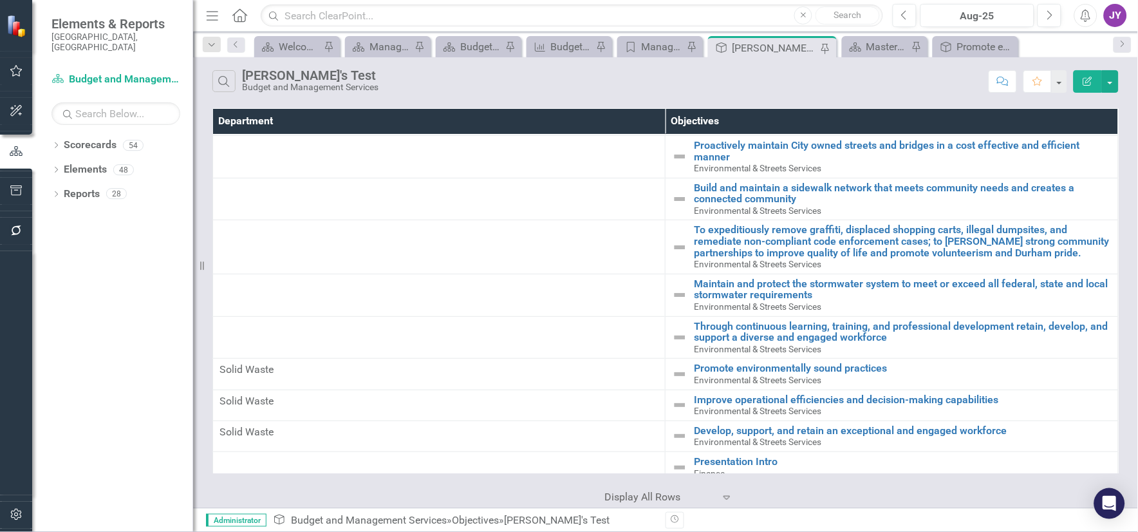
scroll to position [2128, 0]
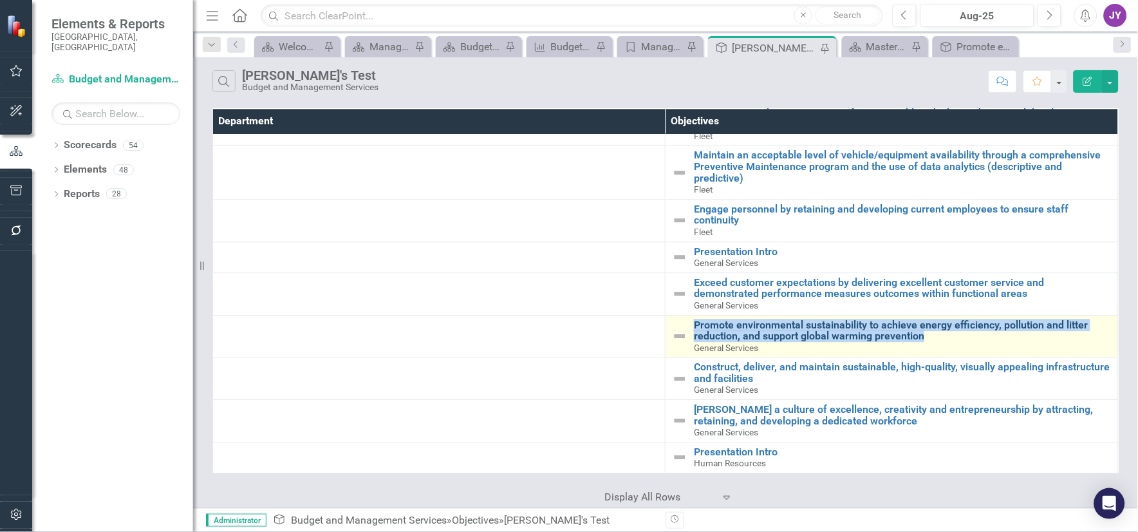
drag, startPoint x: 687, startPoint y: 326, endPoint x: 921, endPoint y: 341, distance: 234.2
click at [909, 341] on div "Promote environmental sustainability to achieve energy efficiency, pollution an…" at bounding box center [892, 336] width 440 height 34
copy link "Promote environmental sustainability to achieve energy efficiency, pollution an…"
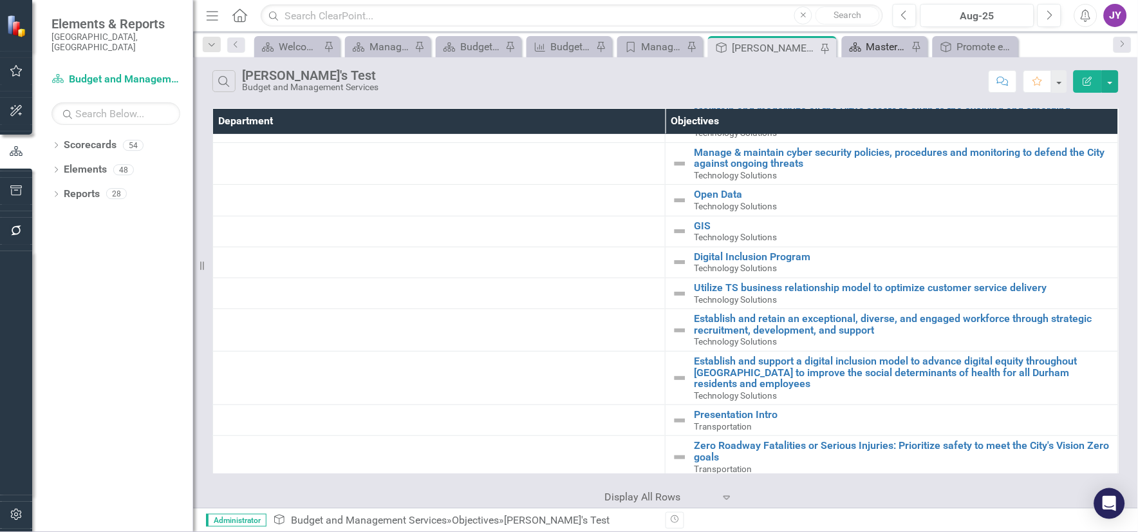
scroll to position [3955, 0]
drag, startPoint x: 732, startPoint y: 46, endPoint x: 754, endPoint y: 44, distance: 22.0
click at [730, 42] on div "Objective [PERSON_NAME]'s Test Pin" at bounding box center [772, 48] width 122 height 16
click at [826, 48] on icon "Pin" at bounding box center [824, 48] width 10 height 13
click at [909, 44] on icon "Close" at bounding box center [915, 47] width 13 height 10
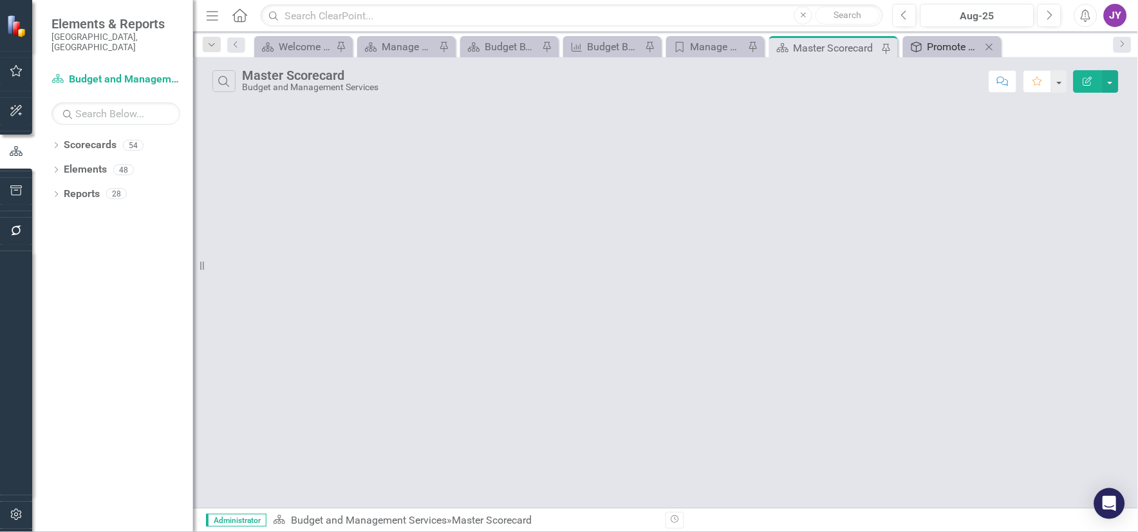
click at [909, 46] on div "Promote environmental sustainability to achieve energy efficiency, pollution an…" at bounding box center [955, 47] width 54 height 16
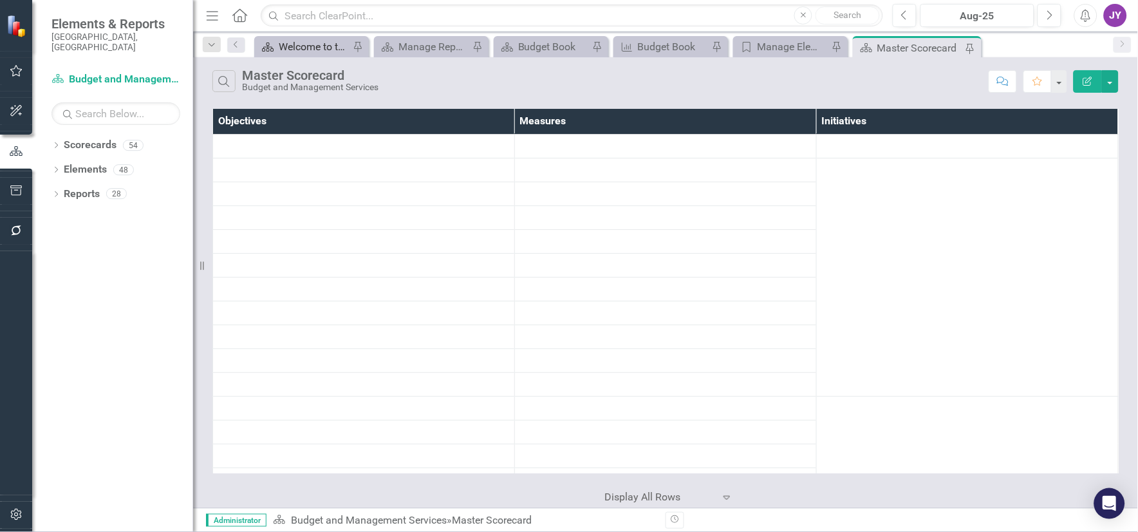
click at [319, 50] on div "Welcome to the FY [DATE]-[DATE] Strategic Plan Landing Page!" at bounding box center [314, 47] width 71 height 16
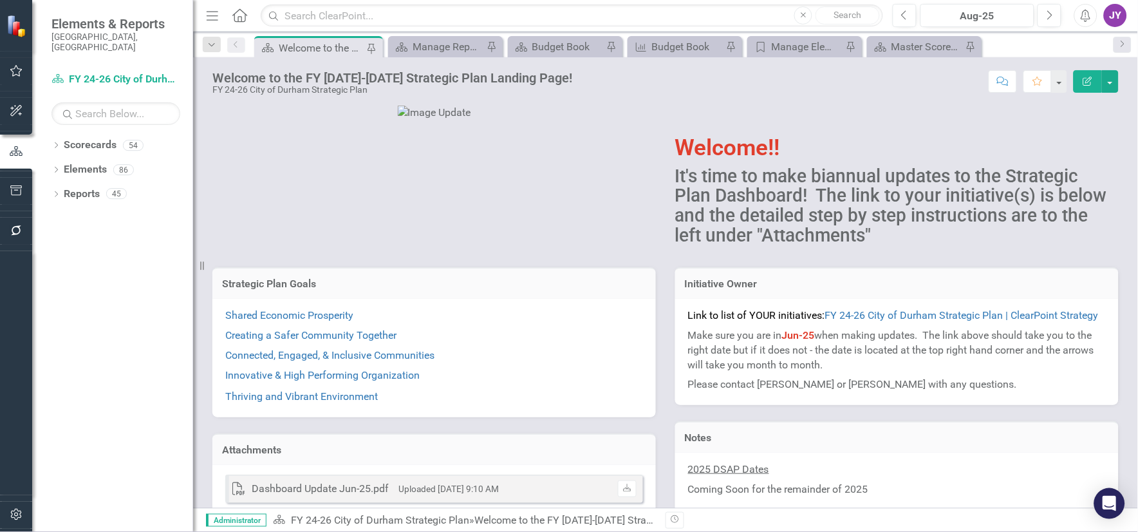
click at [427, 62] on div "Welcome to the FY [DATE]-[DATE] Strategic Plan Landing Page! FY 24-26 City of D…" at bounding box center [665, 76] width 945 height 39
click at [430, 55] on div "Scorecard Manage Reports Pin" at bounding box center [445, 46] width 115 height 21
click at [439, 48] on div "Manage Reports" at bounding box center [448, 47] width 71 height 16
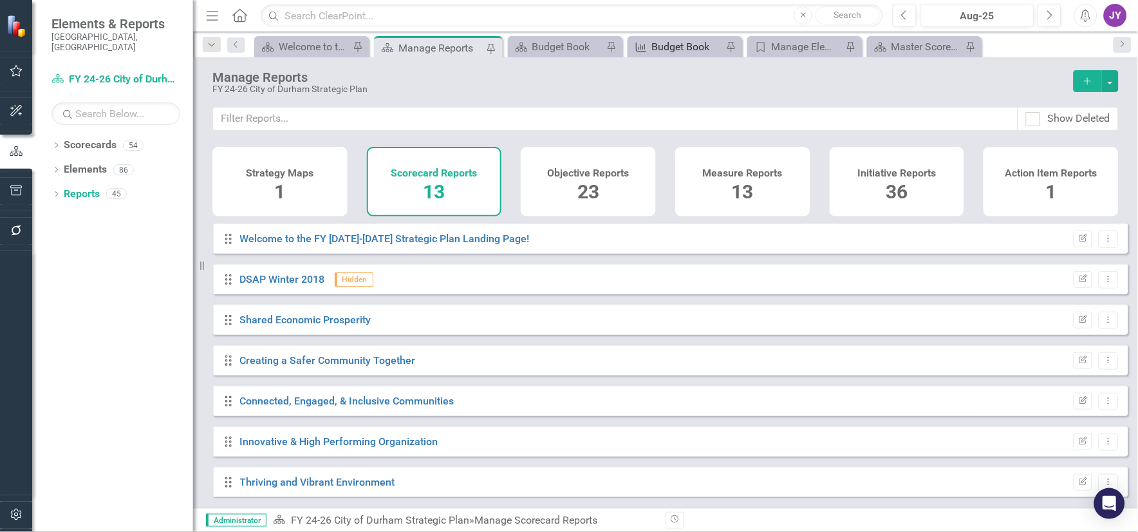
click at [675, 43] on div "Budget Book" at bounding box center [687, 47] width 71 height 16
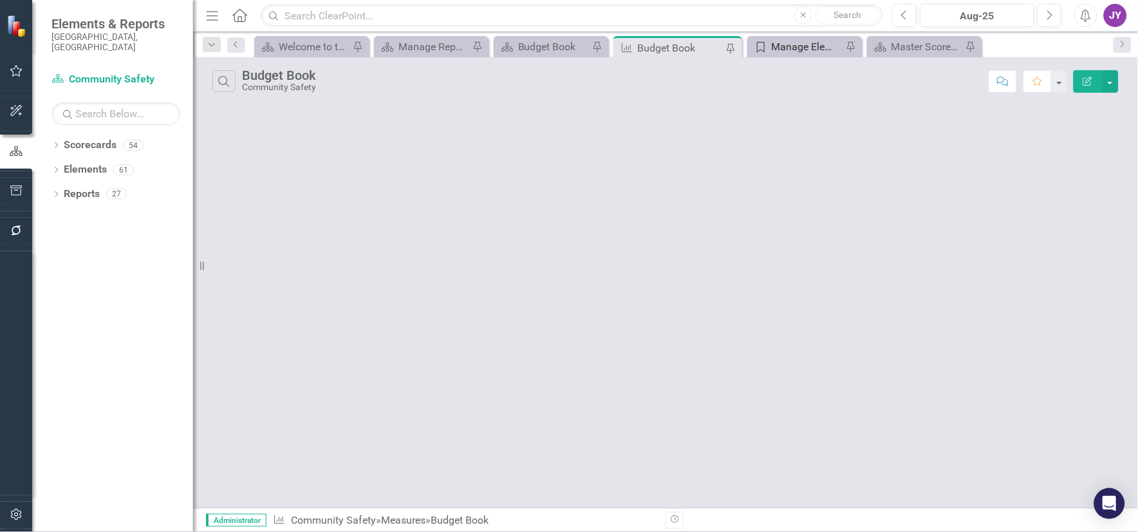
click at [805, 44] on div "Manage Elements" at bounding box center [807, 47] width 71 height 16
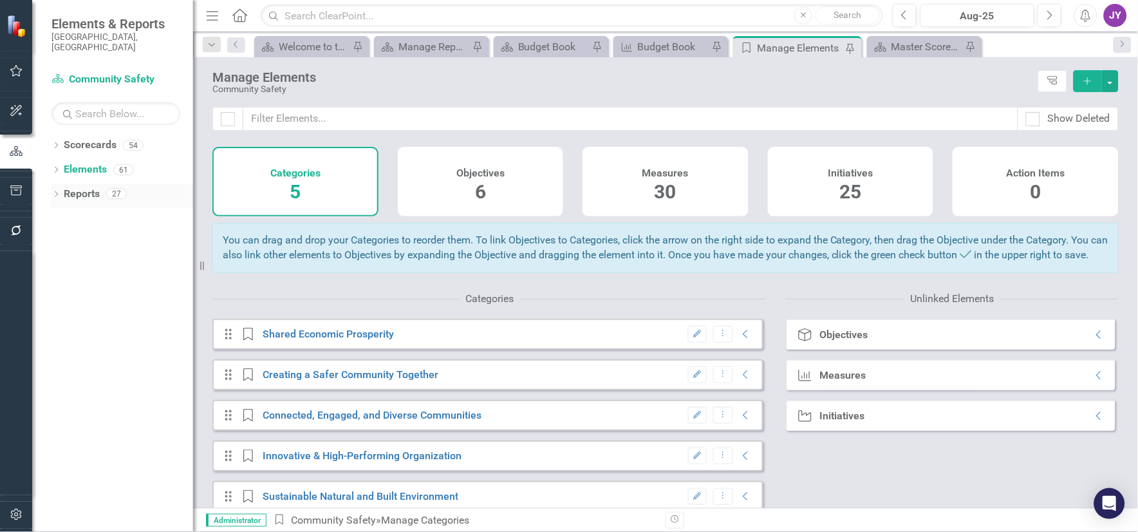
click at [88, 187] on link "Reports" at bounding box center [82, 194] width 36 height 15
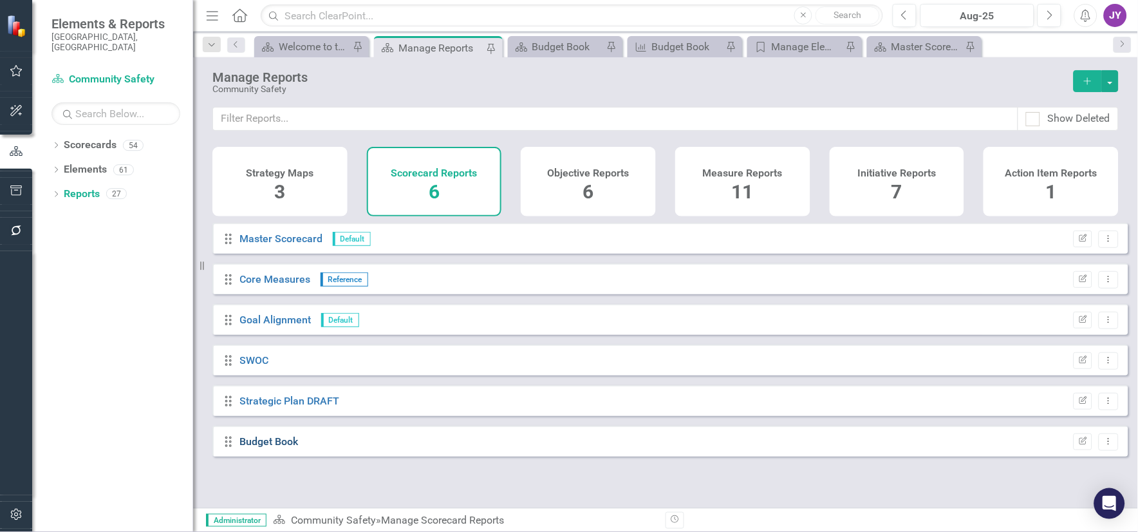
click at [265, 403] on link "Budget Book" at bounding box center [269, 441] width 59 height 12
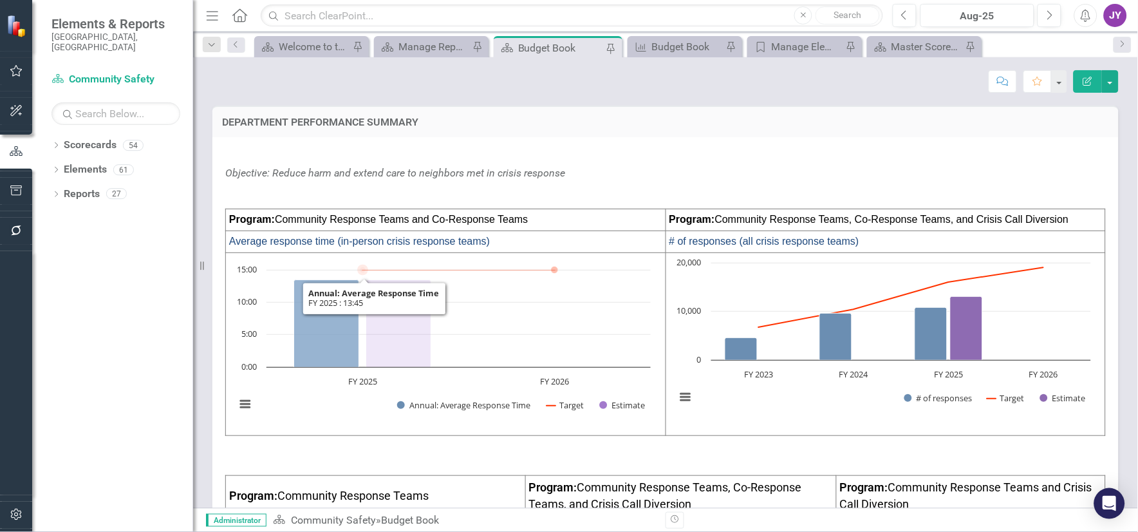
click at [339, 303] on icon "FY 2025 , 13.45. Annual: Average Response Time." at bounding box center [326, 324] width 65 height 88
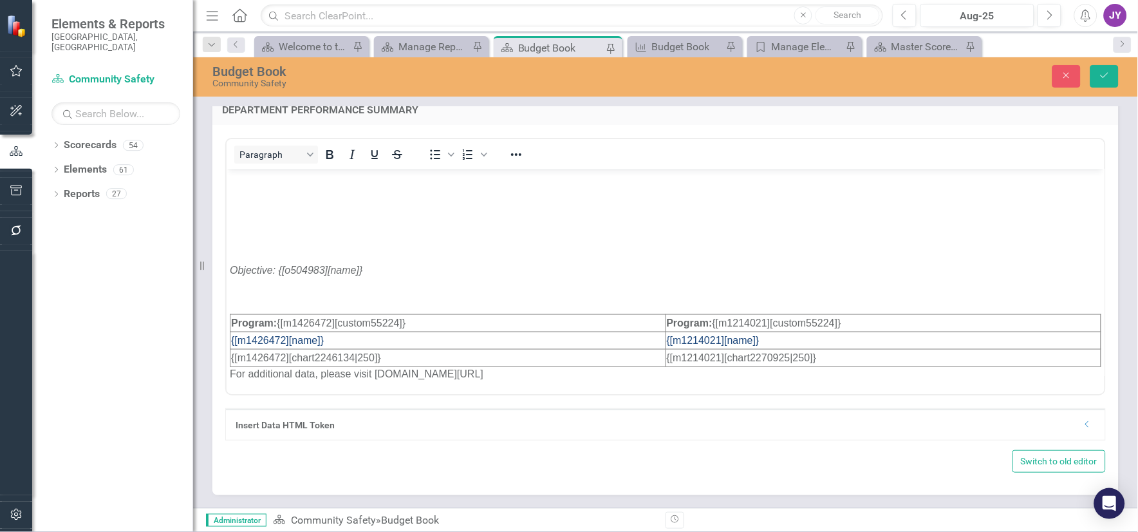
scroll to position [529, 0]
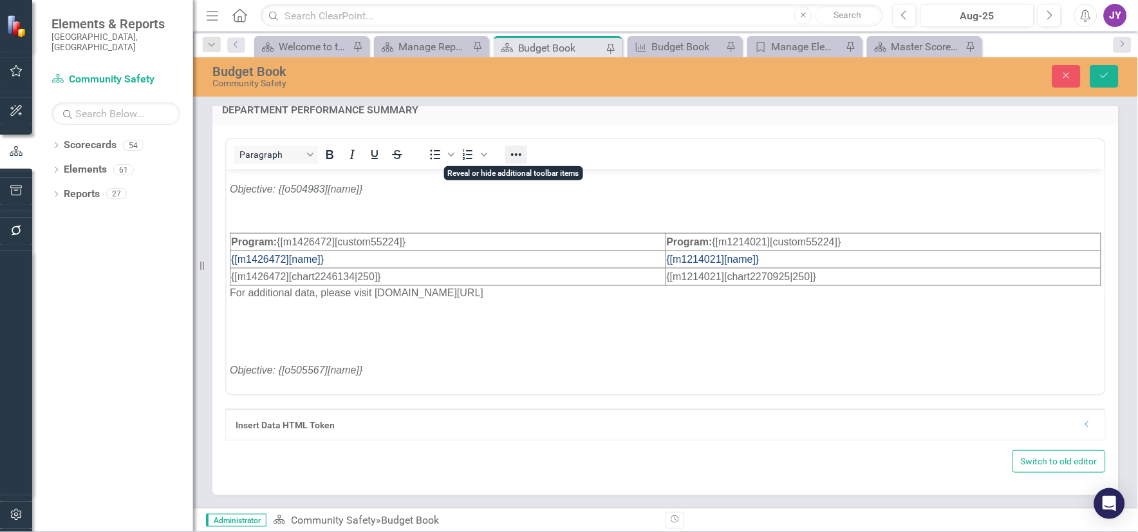
click at [519, 155] on icon "Reveal or hide additional toolbar items" at bounding box center [516, 154] width 15 height 15
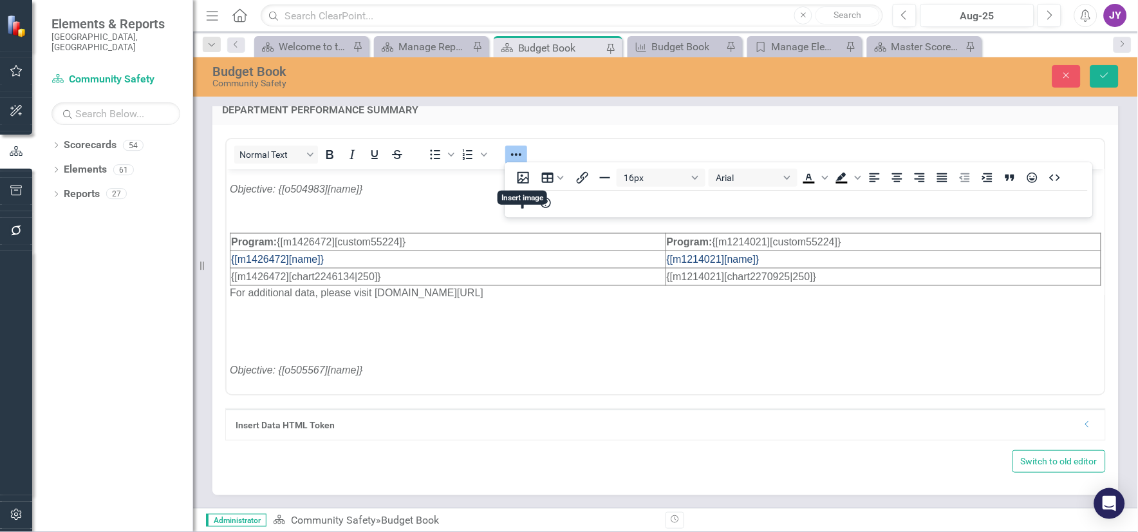
click at [648, 201] on div "16px Arial To open the popup, press Shift+Enter To open the popup, press Shift+…" at bounding box center [799, 190] width 588 height 50
click at [564, 178] on button "Table" at bounding box center [553, 178] width 36 height 18
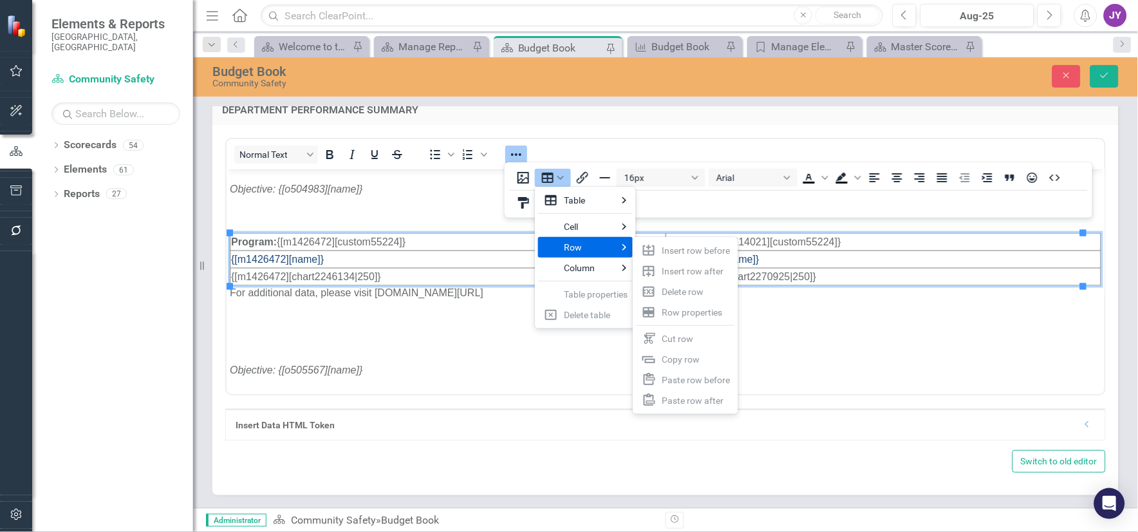
click at [463, 256] on td "{[m1426472][name]}" at bounding box center [448, 258] width 436 height 17
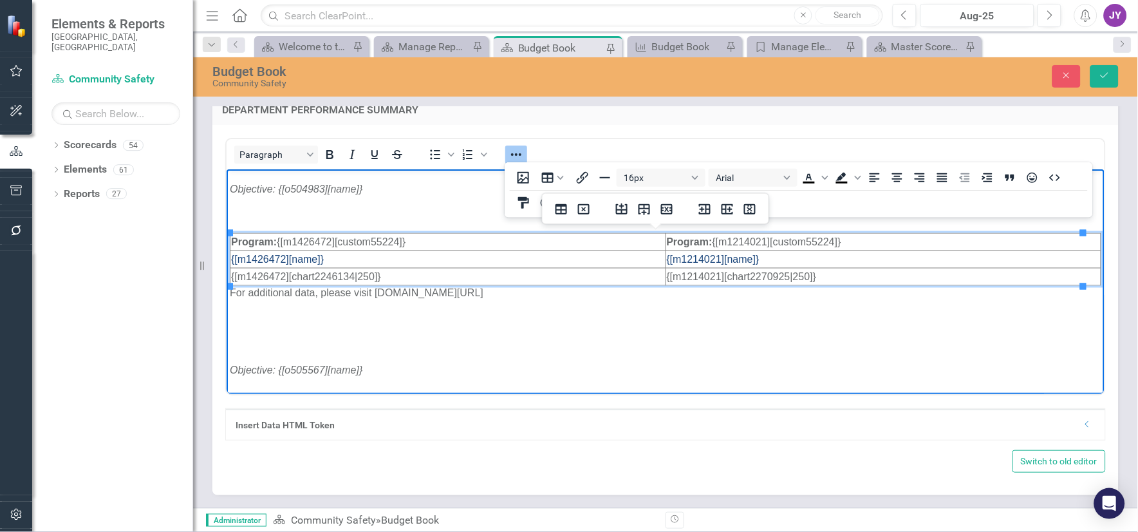
click at [483, 244] on td "Program: {[m1426472][custom55224]}" at bounding box center [448, 240] width 436 height 17
click at [909, 239] on td "Program: {[m1214021][custom55224]}" at bounding box center [883, 240] width 436 height 17
click at [814, 299] on p "For additional data, please visit [DOMAIN_NAME][URL]" at bounding box center [665, 292] width 872 height 15
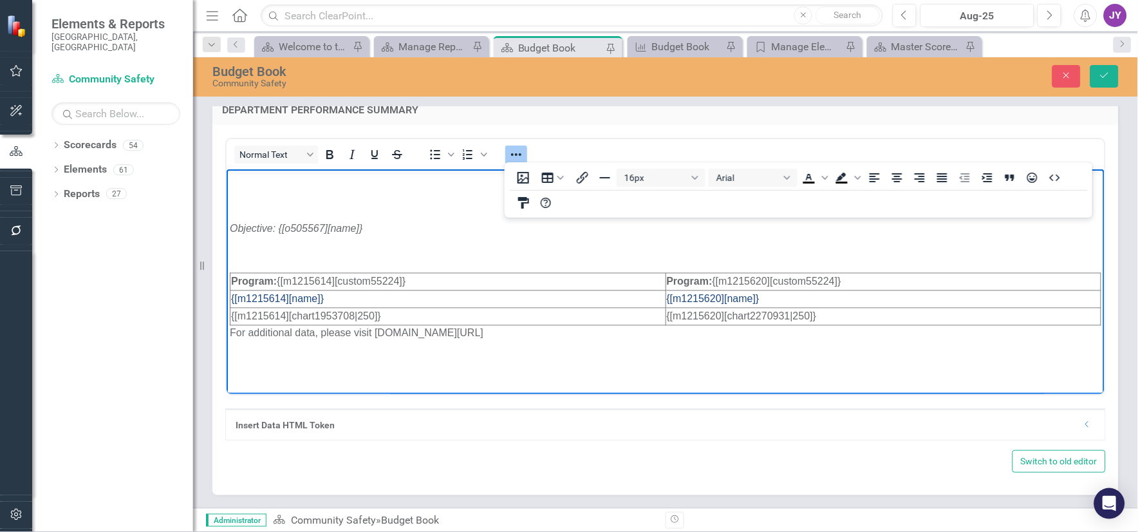
scroll to position [672, 0]
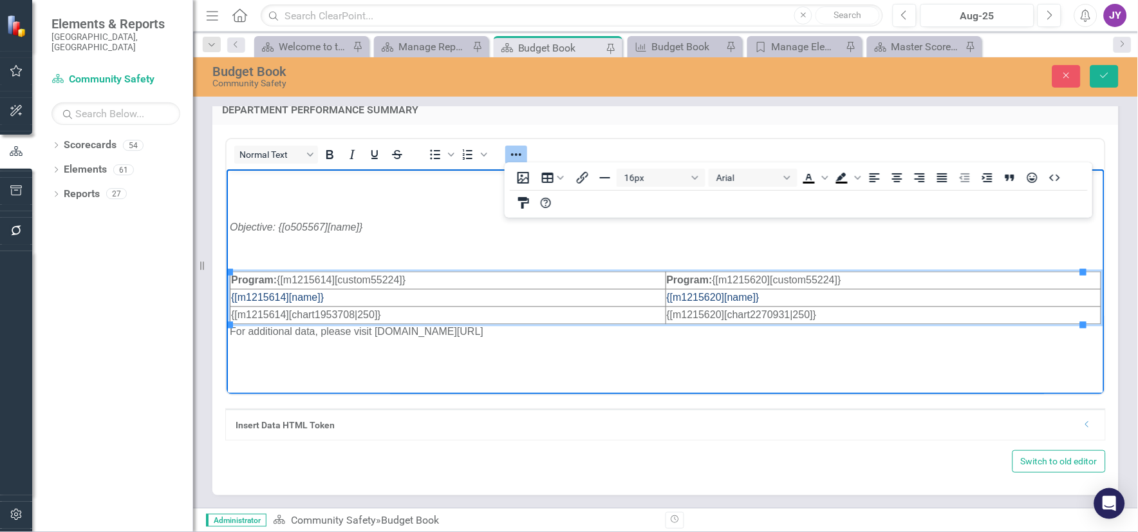
click at [815, 285] on span "Program: {[m1215620][custom55224]}" at bounding box center [753, 279] width 174 height 11
click at [729, 366] on p "Rich Text Area. Press ALT-0 for help." at bounding box center [665, 365] width 872 height 31
click at [451, 47] on div "Manage Reports" at bounding box center [433, 47] width 71 height 16
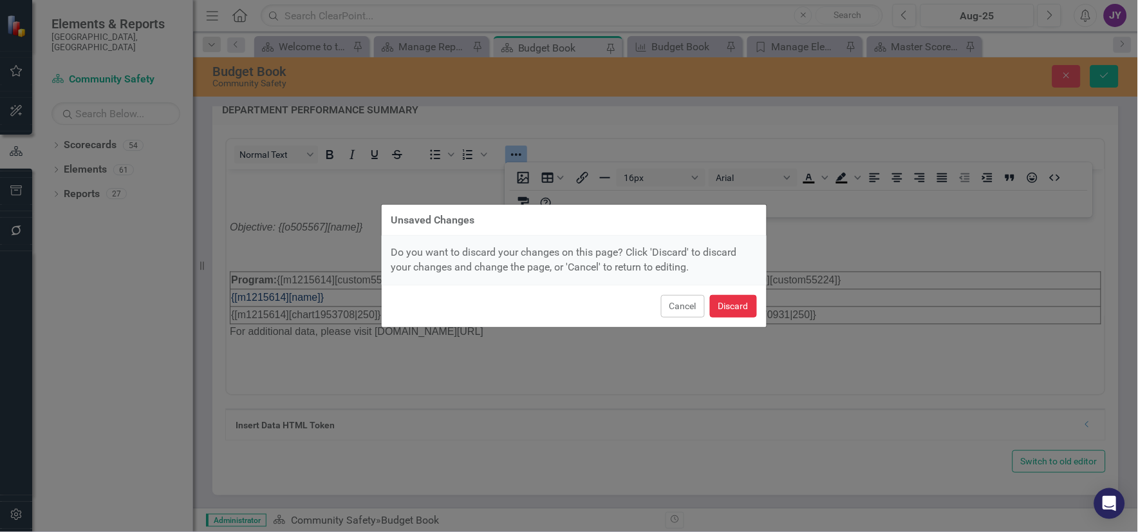
click at [725, 304] on button "Discard" at bounding box center [733, 306] width 47 height 23
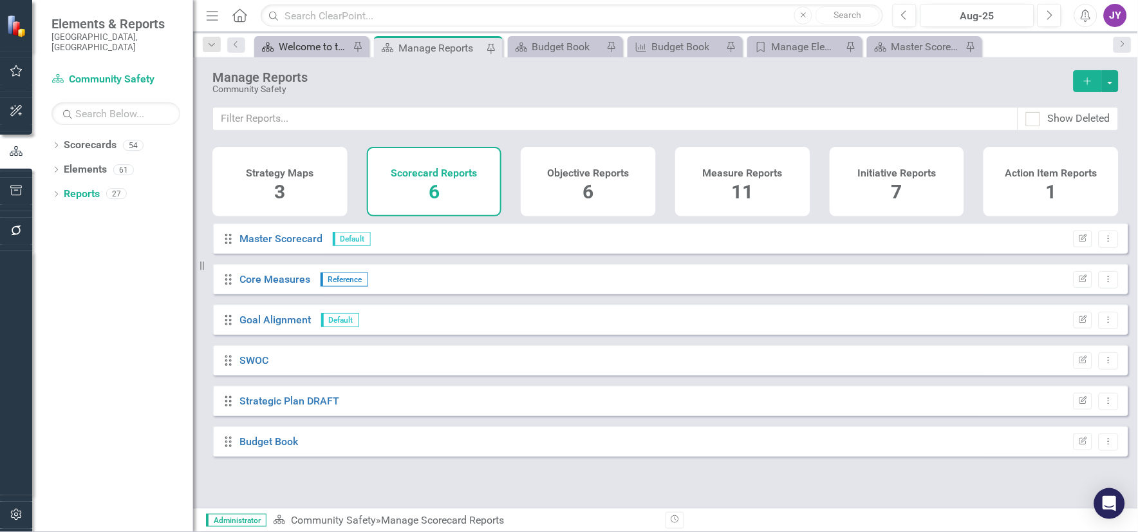
click at [304, 54] on div "Welcome to the FY [DATE]-[DATE] Strategic Plan Landing Page!" at bounding box center [314, 47] width 71 height 16
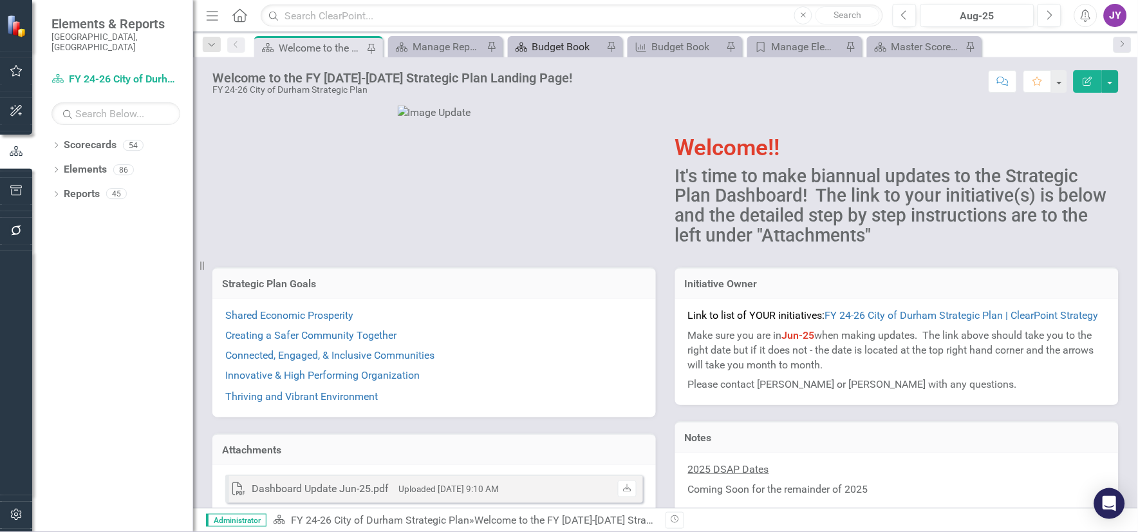
click at [557, 42] on div "Budget Book" at bounding box center [567, 47] width 71 height 16
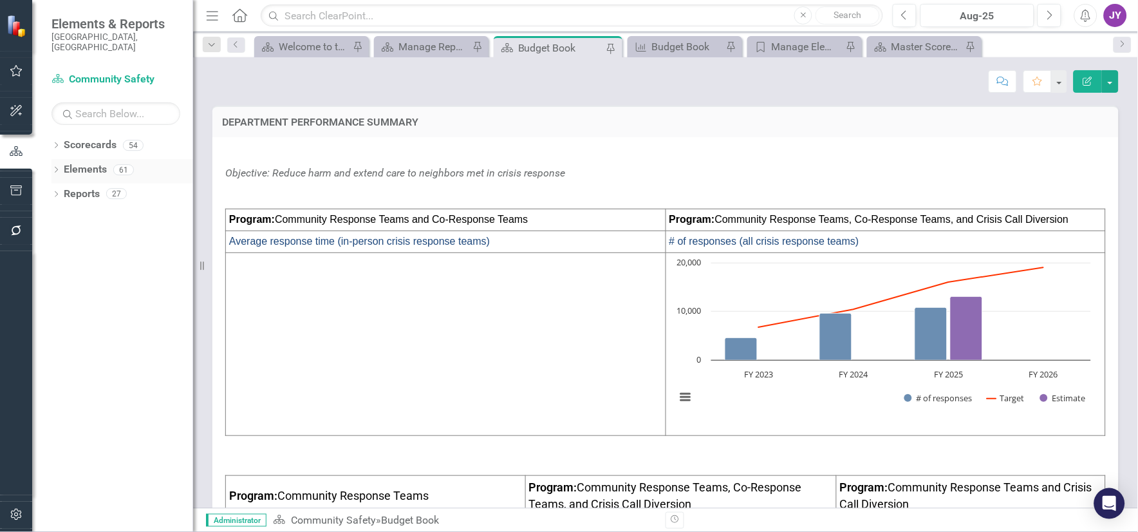
click at [71, 162] on link "Elements" at bounding box center [85, 169] width 43 height 15
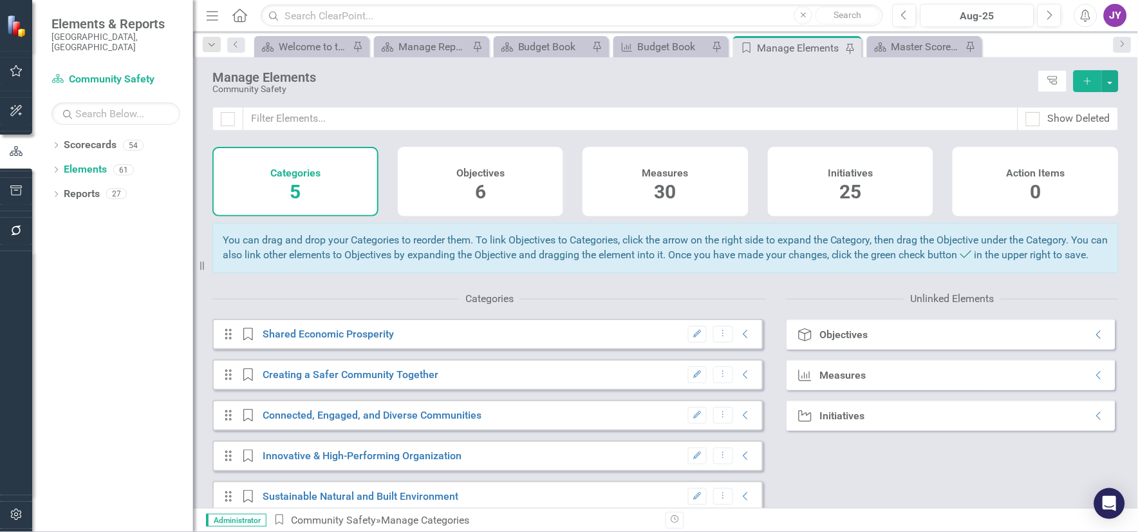
click at [496, 198] on div "Objectives 6" at bounding box center [481, 182] width 166 height 70
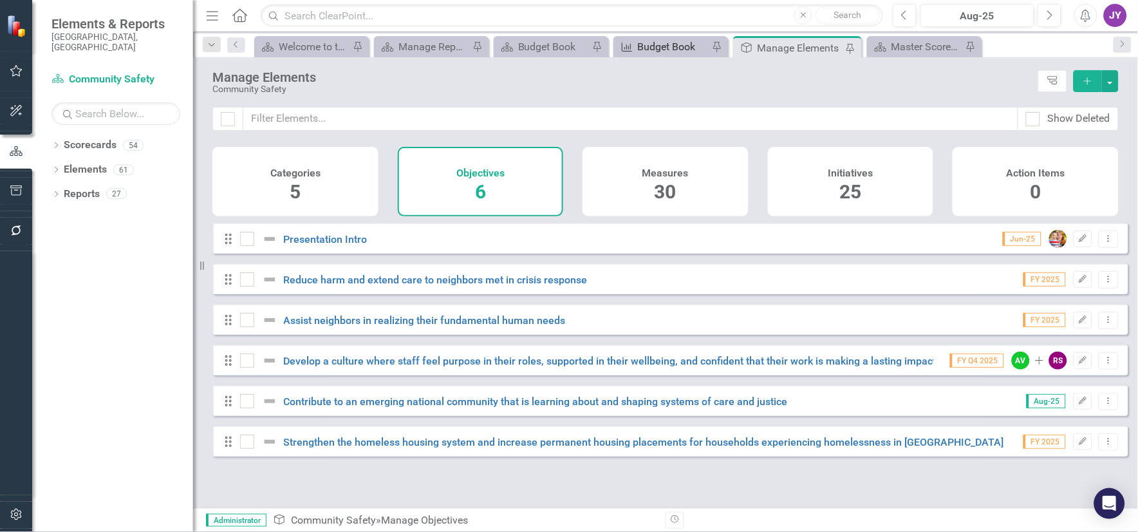
click at [642, 53] on div "Budget Book" at bounding box center [673, 47] width 71 height 16
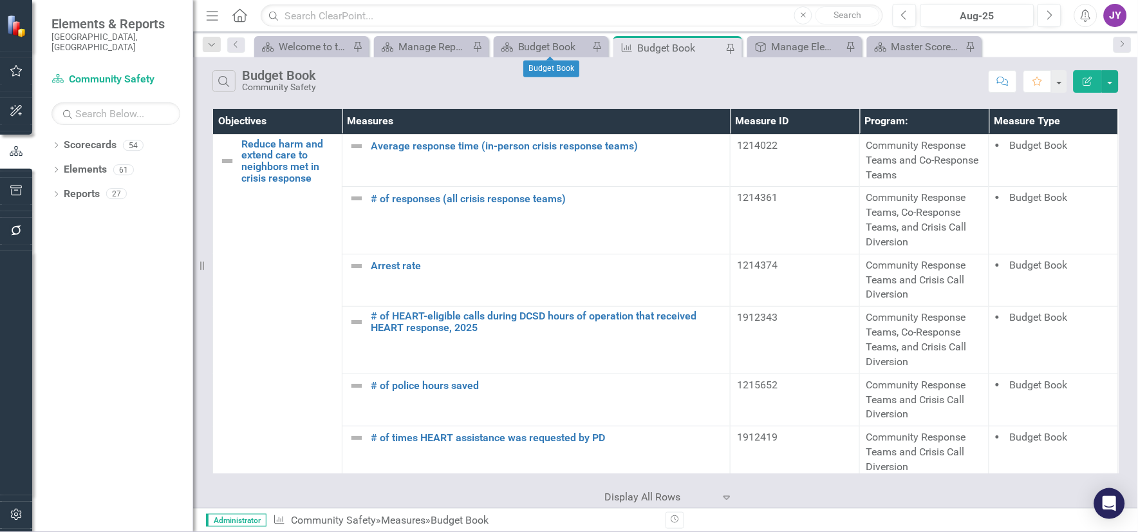
click at [566, 57] on div "Budget Book" at bounding box center [551, 69] width 56 height 24
click at [561, 54] on div "Budget Book" at bounding box center [553, 47] width 71 height 16
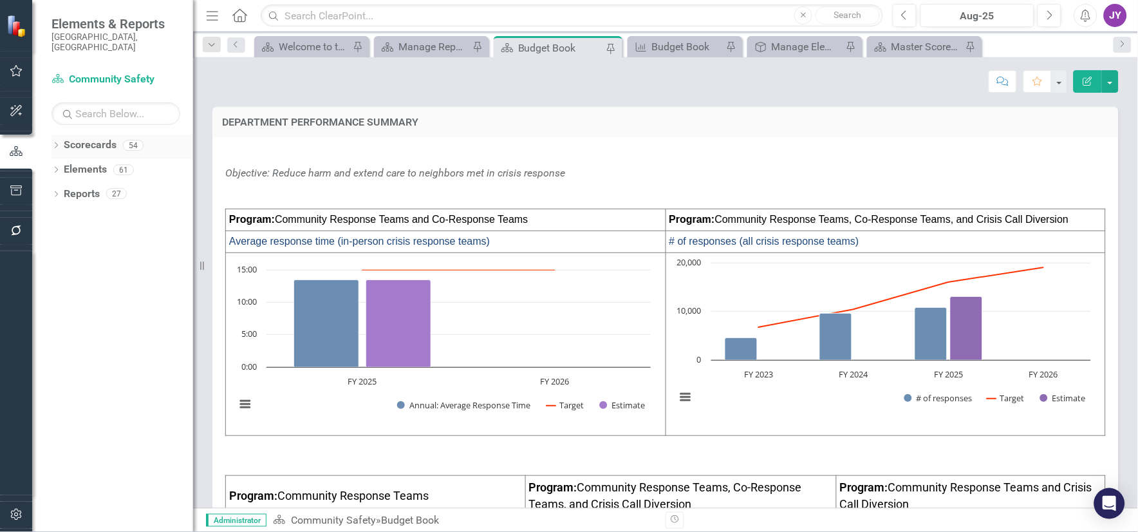
click at [87, 138] on link "Scorecards" at bounding box center [90, 145] width 53 height 15
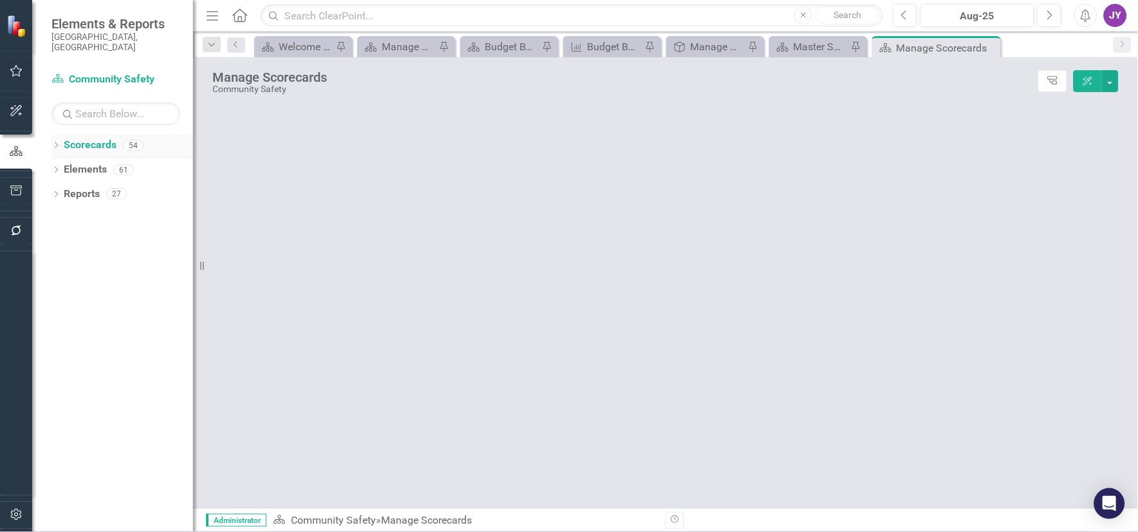
click at [56, 143] on icon "Dropdown" at bounding box center [55, 146] width 9 height 7
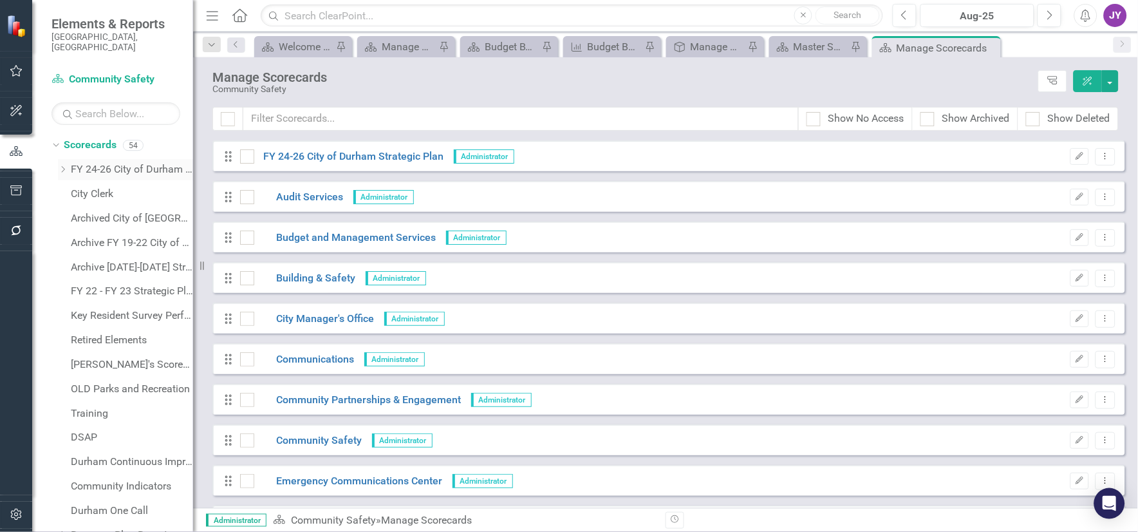
click at [64, 165] on icon "Dropdown" at bounding box center [63, 169] width 10 height 8
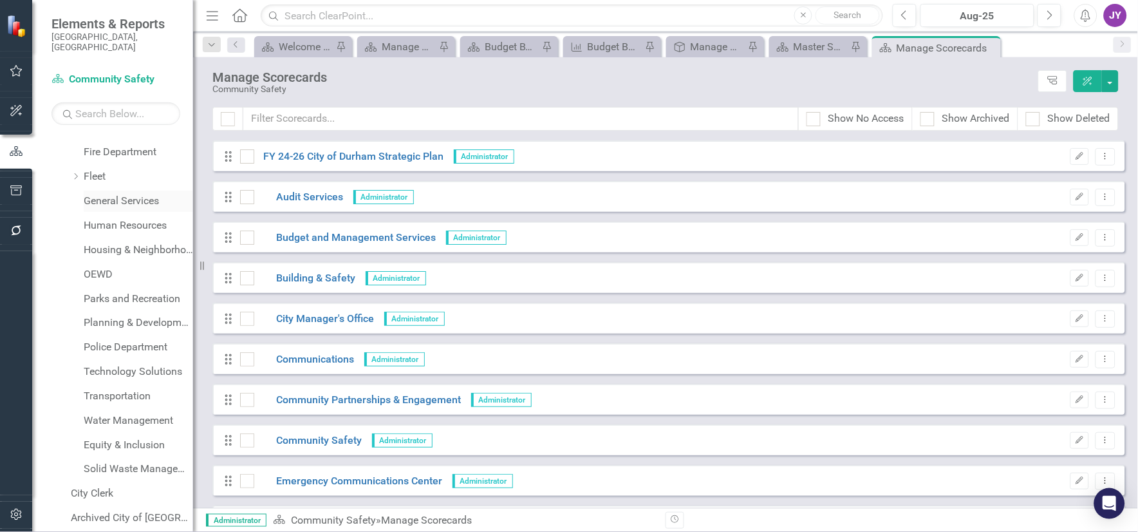
scroll to position [286, 0]
click at [131, 315] on link "Planning & Development" at bounding box center [138, 322] width 109 height 15
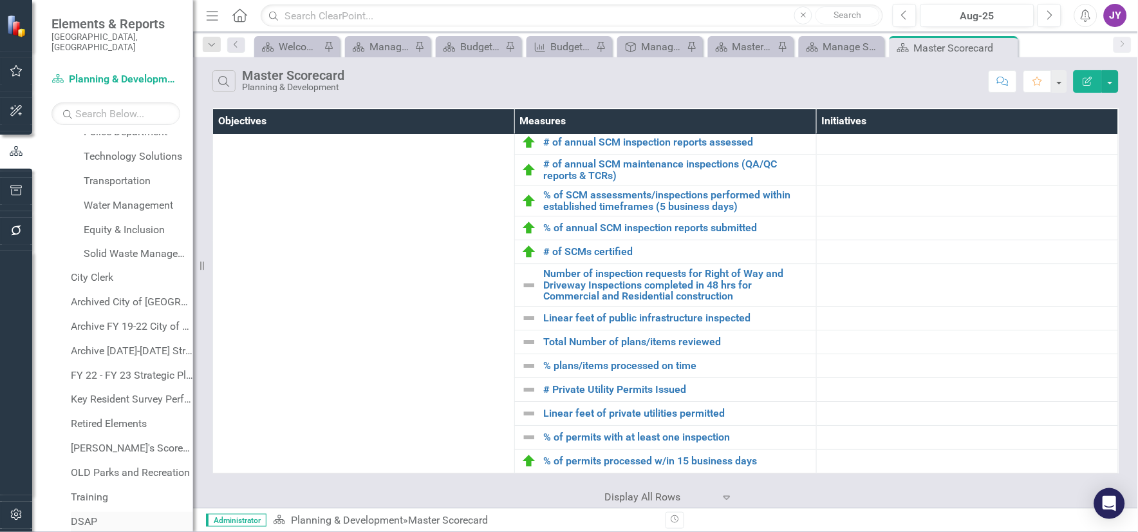
scroll to position [762, 0]
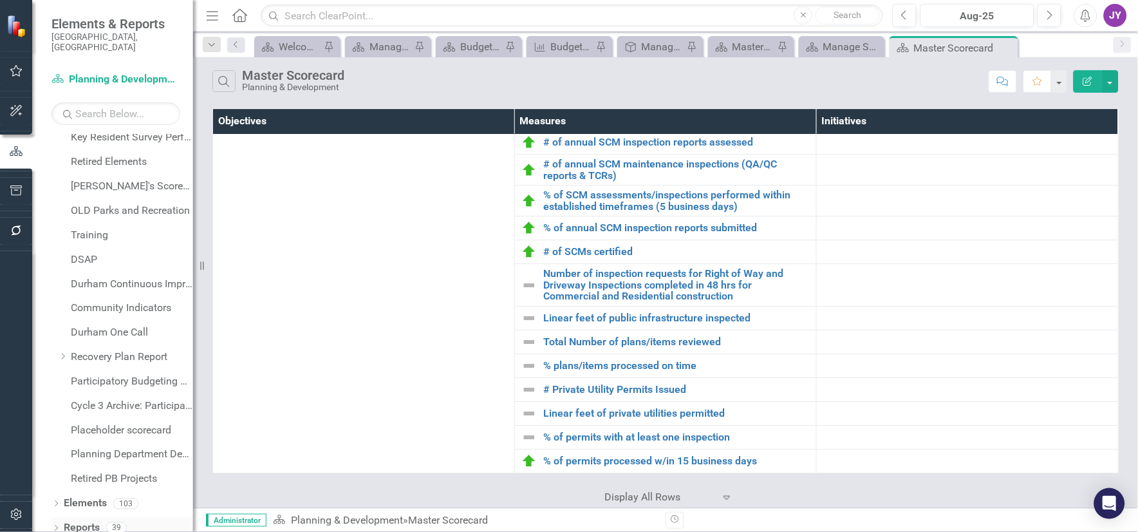
click at [80, 403] on link "Reports" at bounding box center [82, 528] width 36 height 15
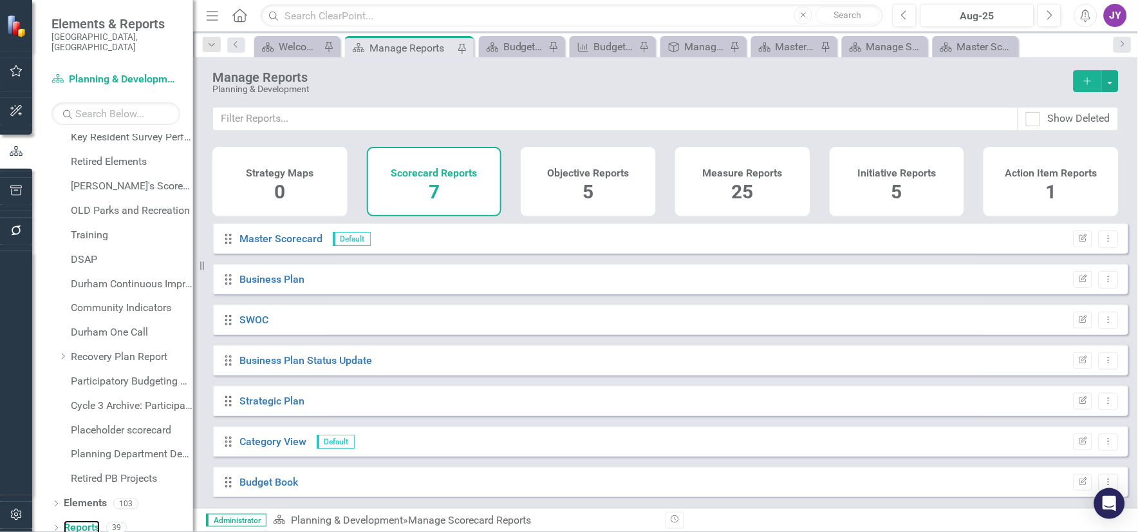
scroll to position [8, 0]
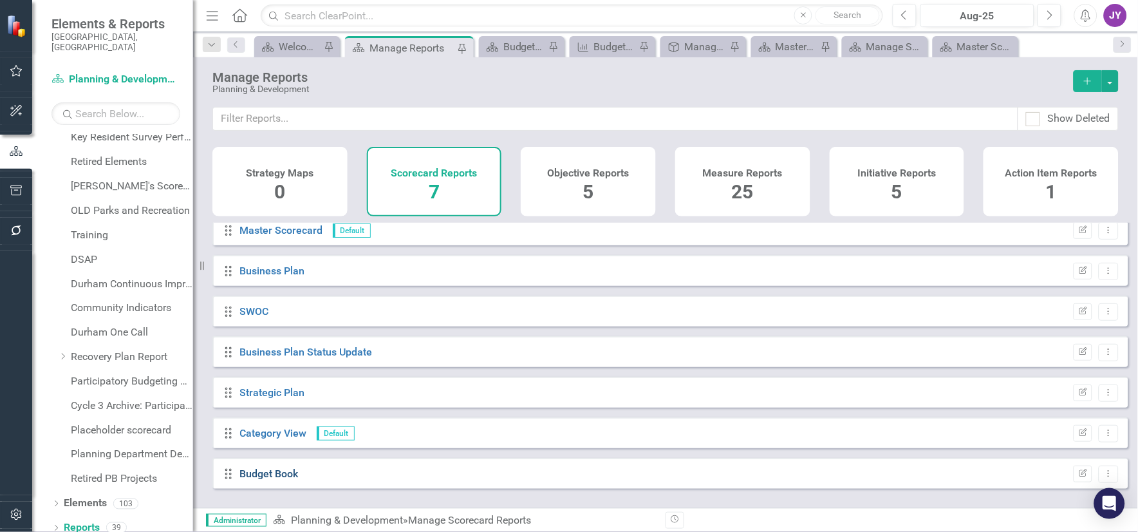
click at [243, 403] on link "Budget Book" at bounding box center [269, 473] width 59 height 12
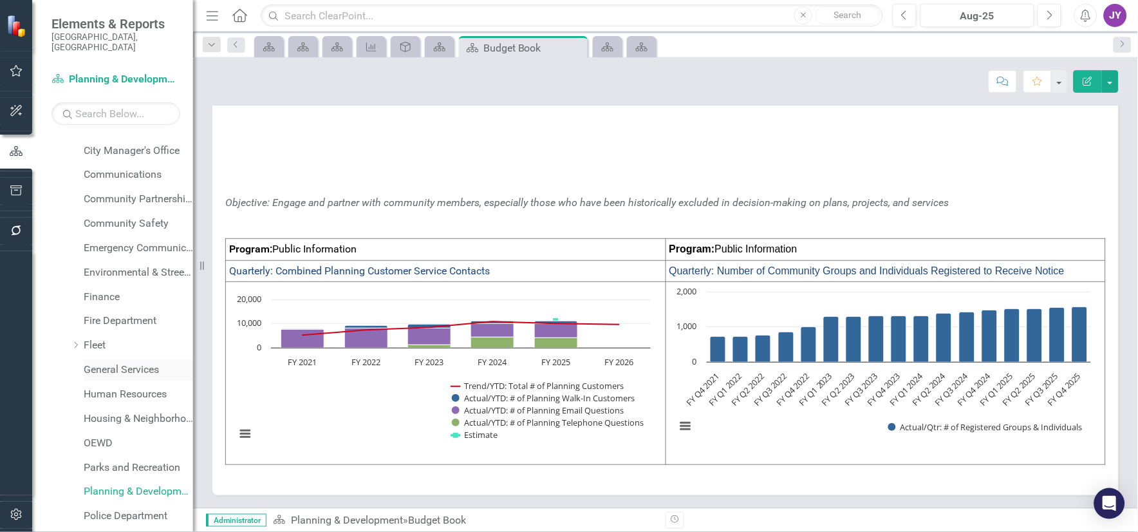
scroll to position [71, 0]
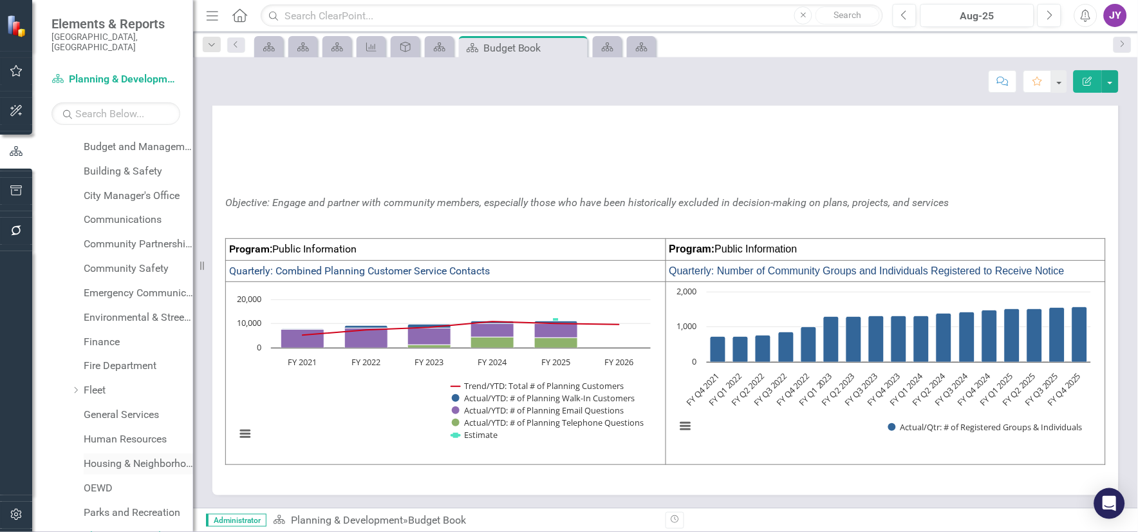
click at [123, 403] on link "Housing & Neighborhood Services" at bounding box center [138, 463] width 109 height 15
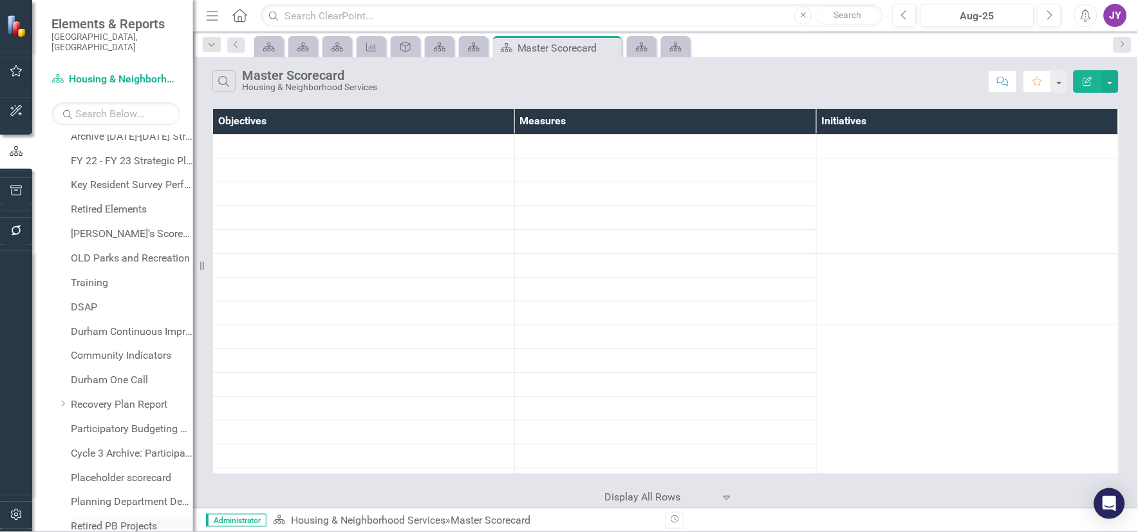
scroll to position [762, 0]
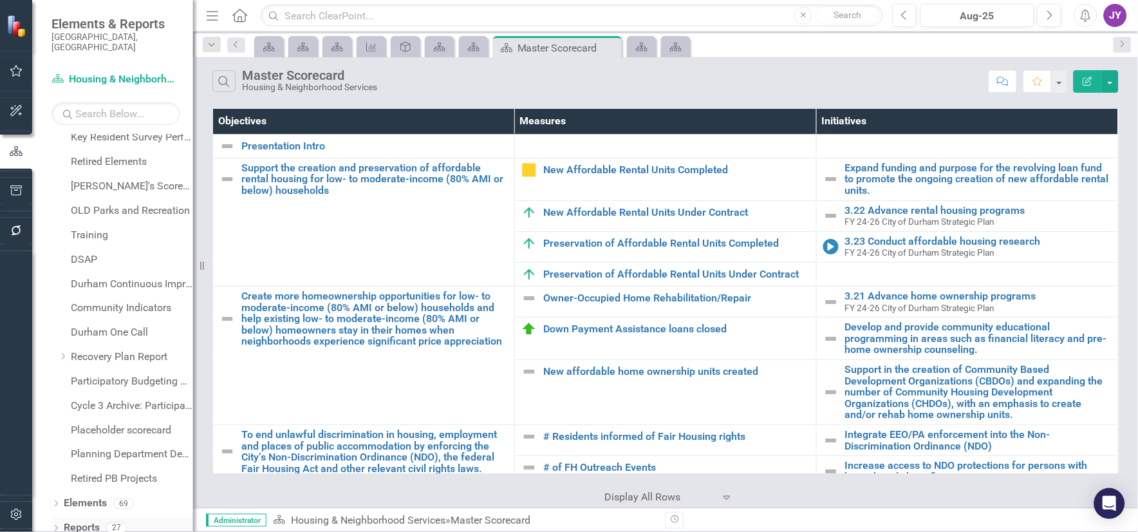
click at [88, 403] on link "Reports" at bounding box center [82, 528] width 36 height 15
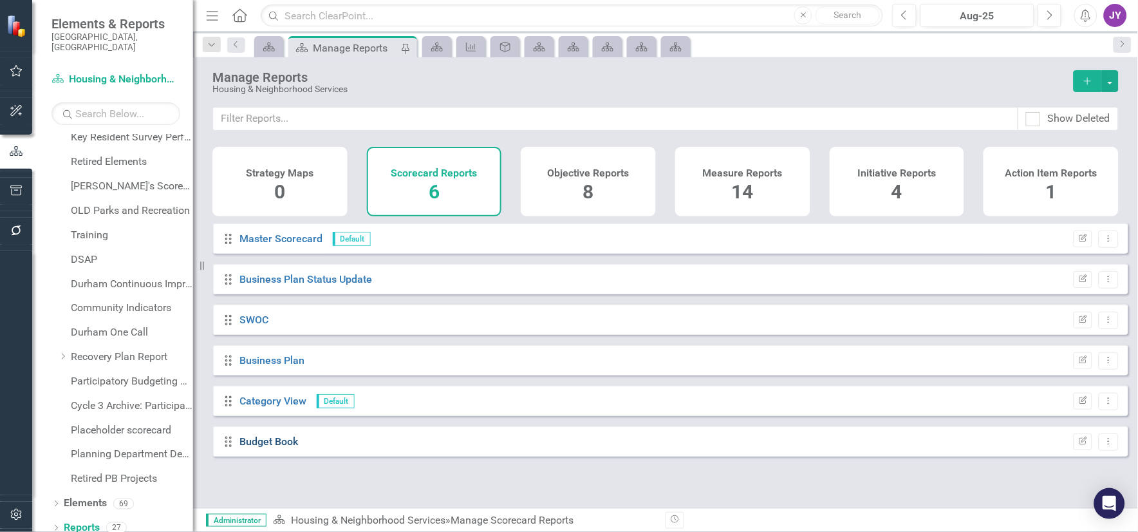
click at [286, 403] on link "Budget Book" at bounding box center [269, 441] width 59 height 12
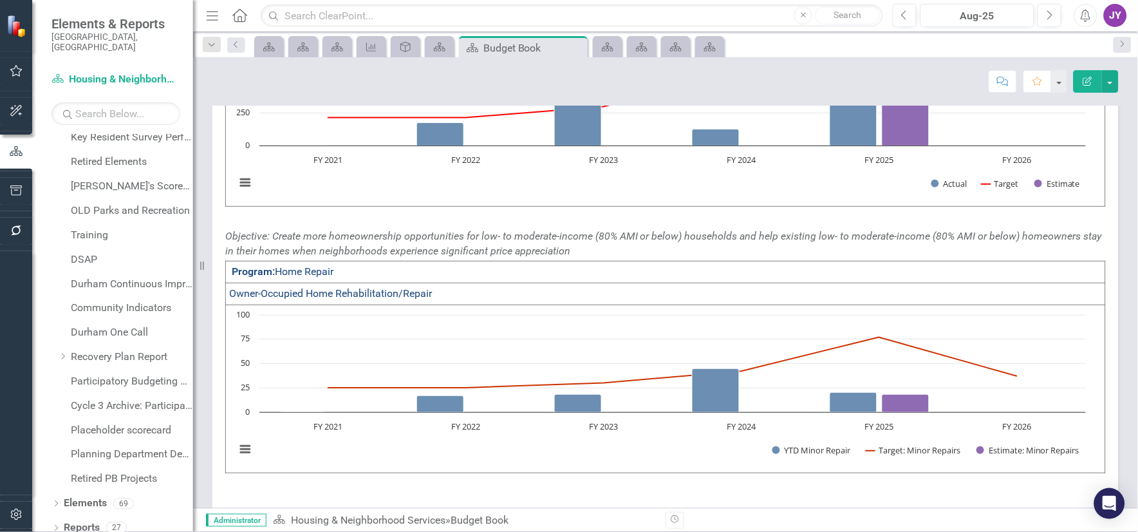
scroll to position [262, 0]
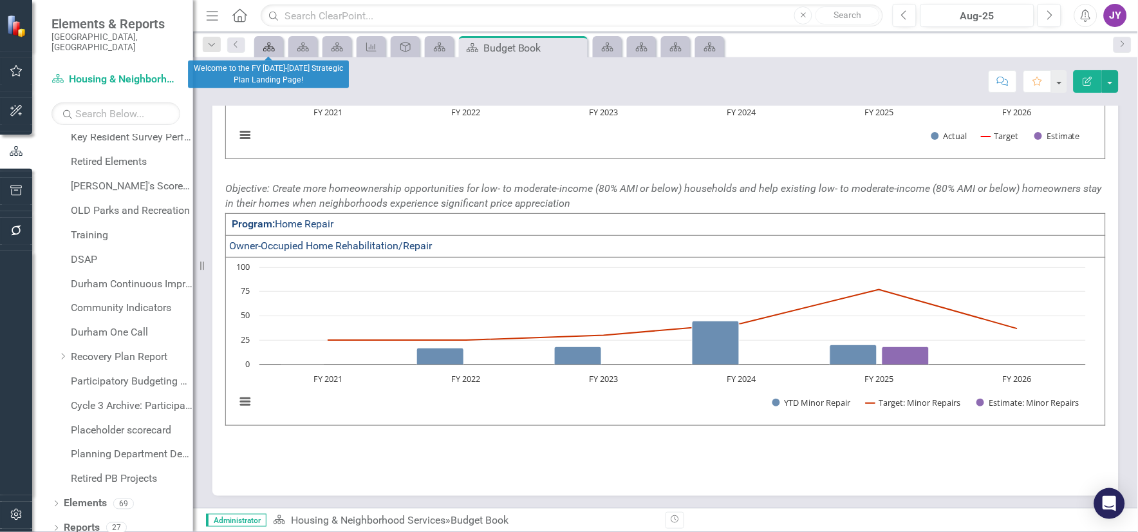
click at [259, 48] on div "Scorecard" at bounding box center [266, 47] width 18 height 16
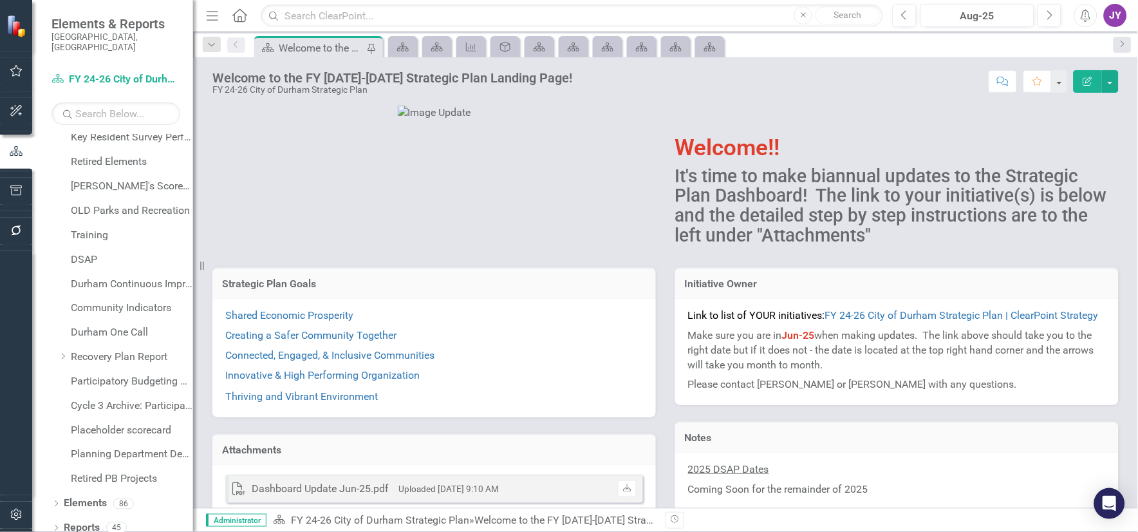
click at [402, 57] on div "Welcome to the FY [DATE]-[DATE] Strategic Plan Landing Page! FY 24-26 City of D…" at bounding box center [665, 76] width 945 height 39
click at [433, 51] on icon "Scorecard" at bounding box center [437, 47] width 13 height 10
